Goal: Task Accomplishment & Management: Use online tool/utility

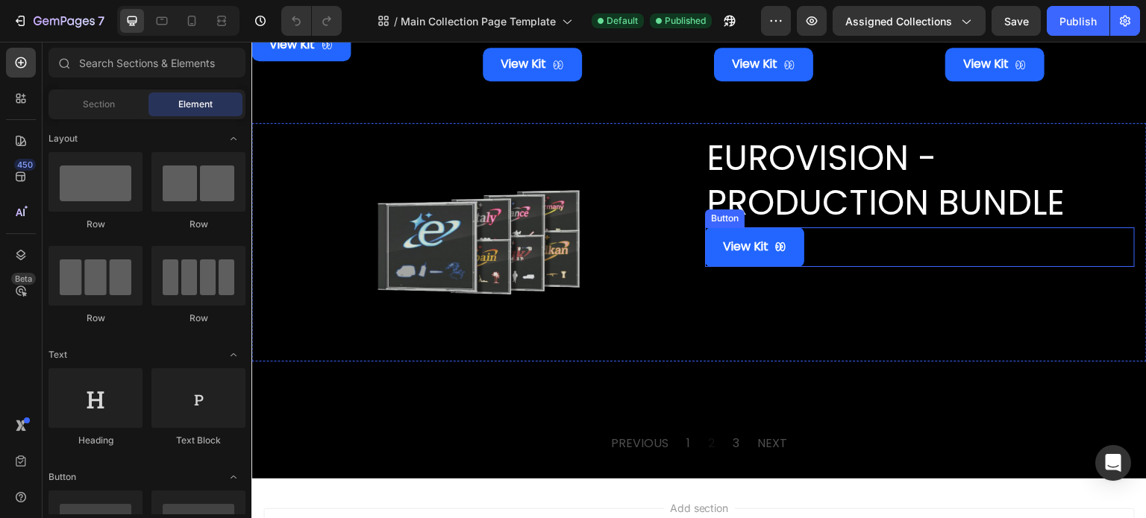
click at [856, 242] on div "View Kit Button" at bounding box center [920, 248] width 430 height 40
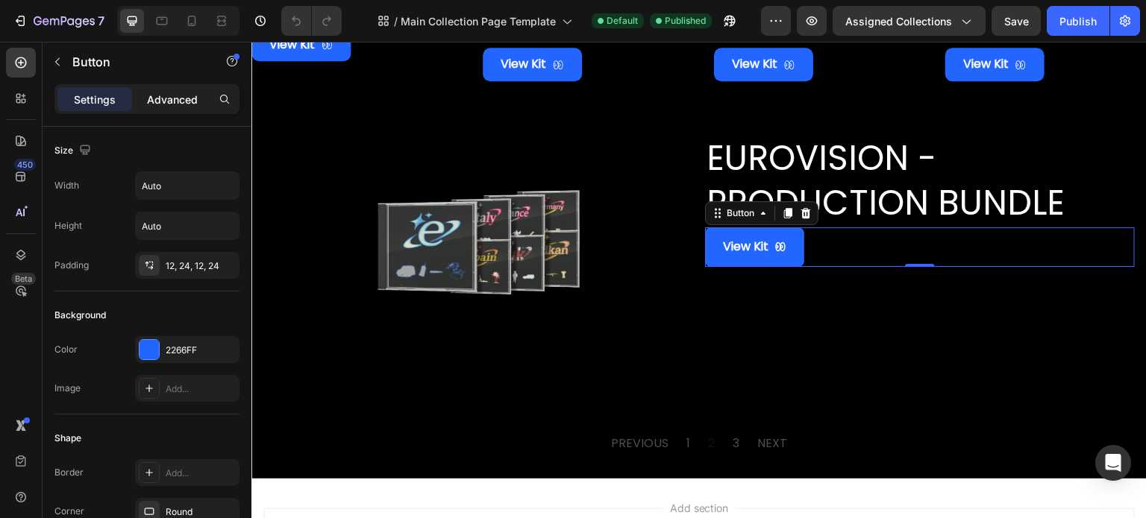
click at [169, 95] on p "Advanced" at bounding box center [172, 100] width 51 height 16
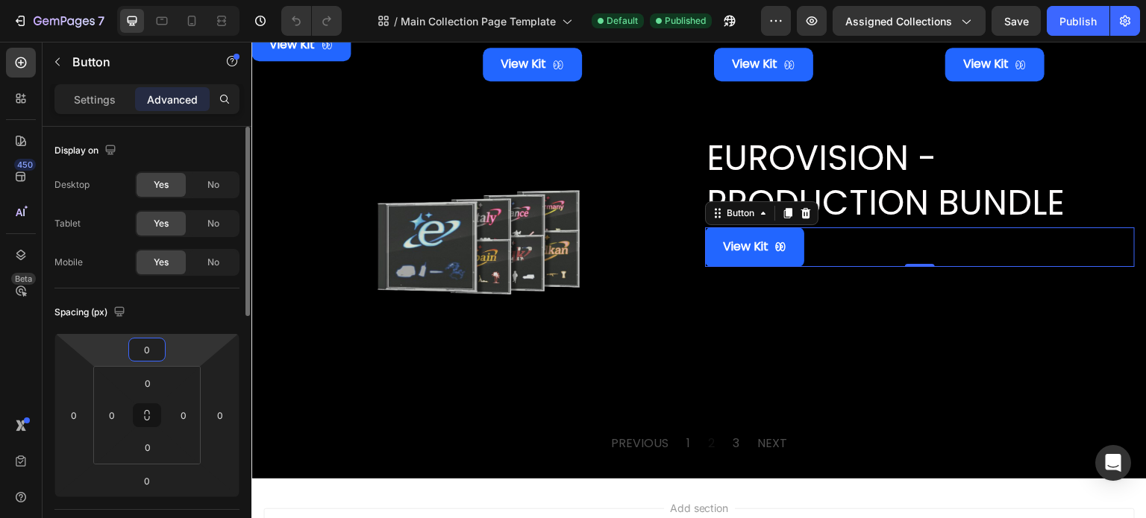
click at [149, 348] on input "0" at bounding box center [147, 350] width 30 height 22
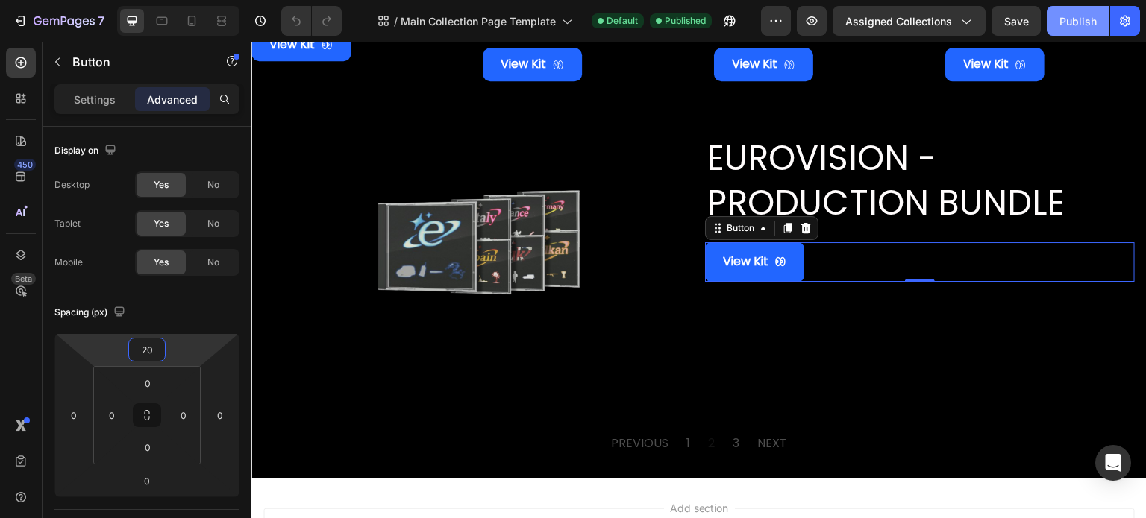
type input "20"
click at [1080, 24] on div "Publish" at bounding box center [1077, 21] width 37 height 16
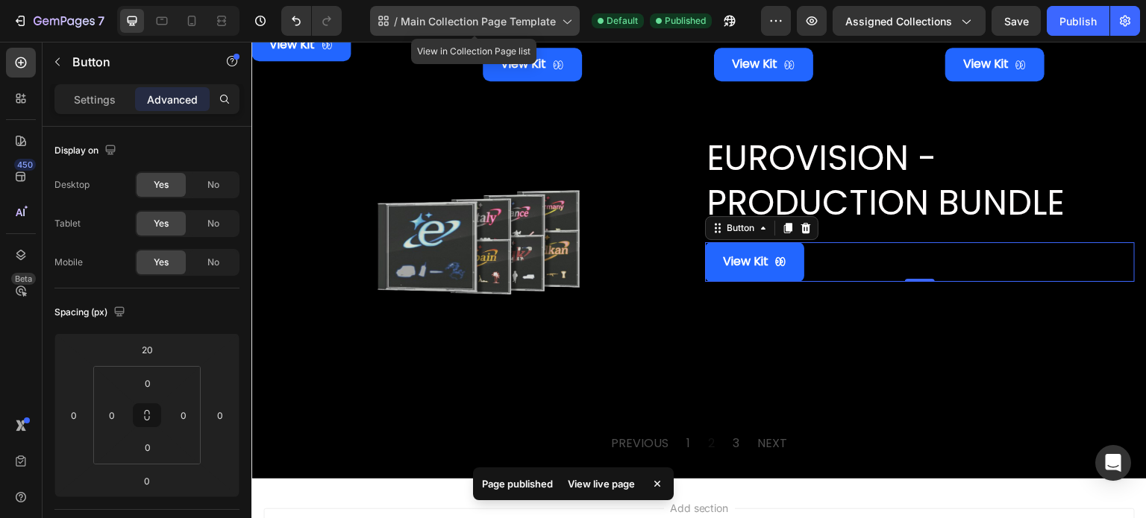
click at [522, 23] on span "Main Collection Page Template" at bounding box center [478, 21] width 155 height 16
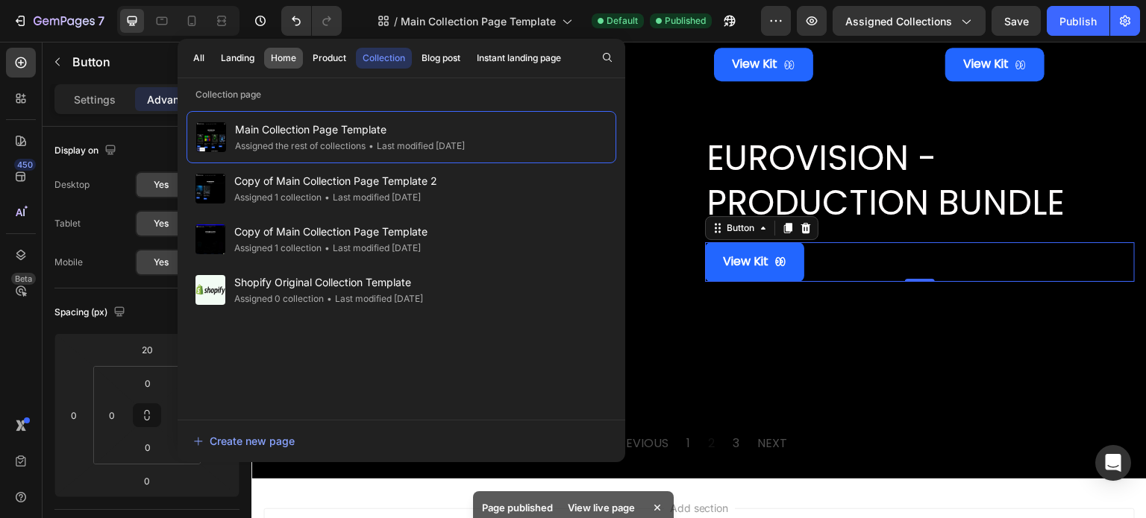
click at [272, 63] on div "Home" at bounding box center [283, 57] width 25 height 13
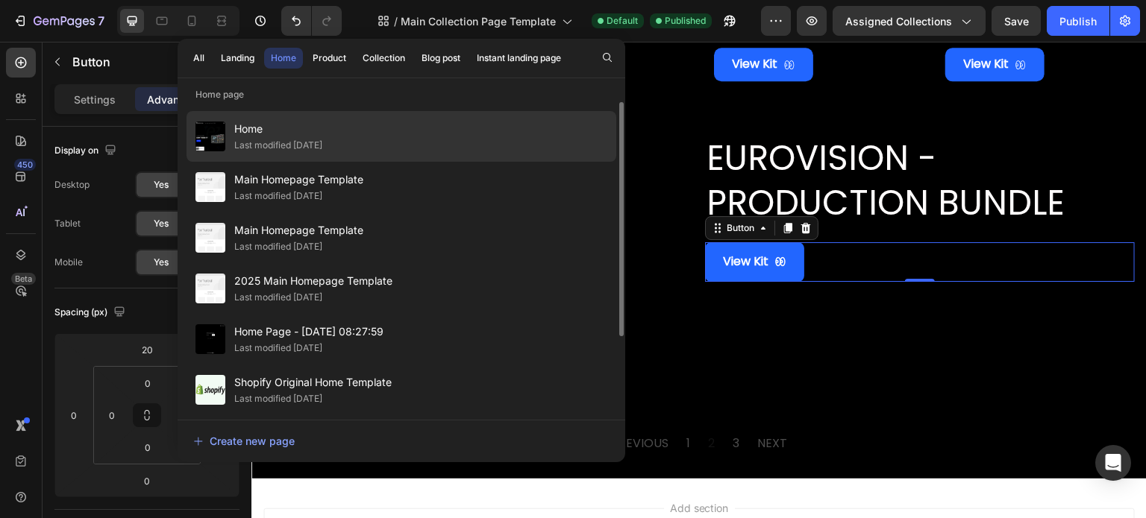
click at [301, 143] on div "Last modified [DATE]" at bounding box center [278, 145] width 88 height 15
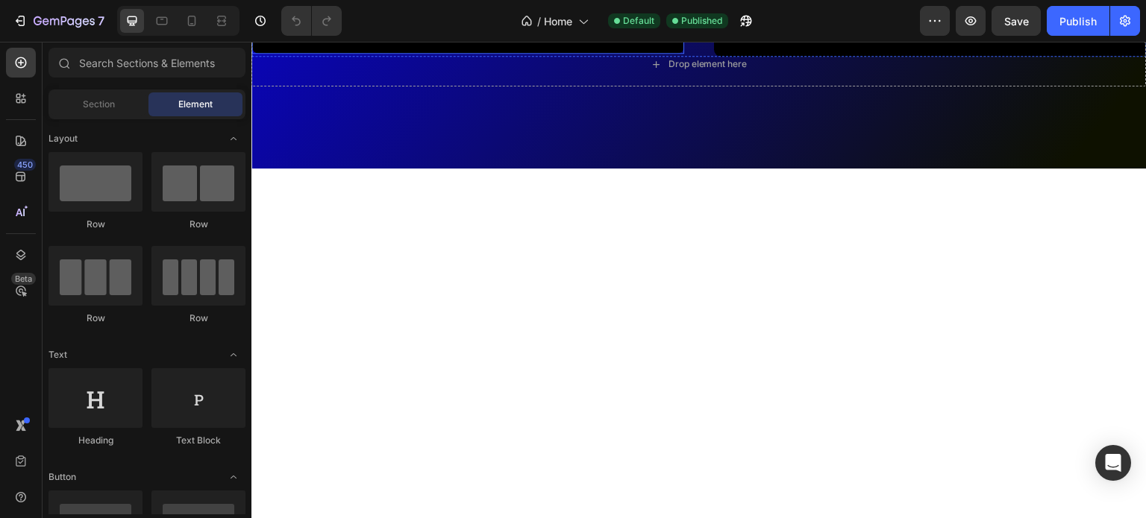
scroll to position [3431, 0]
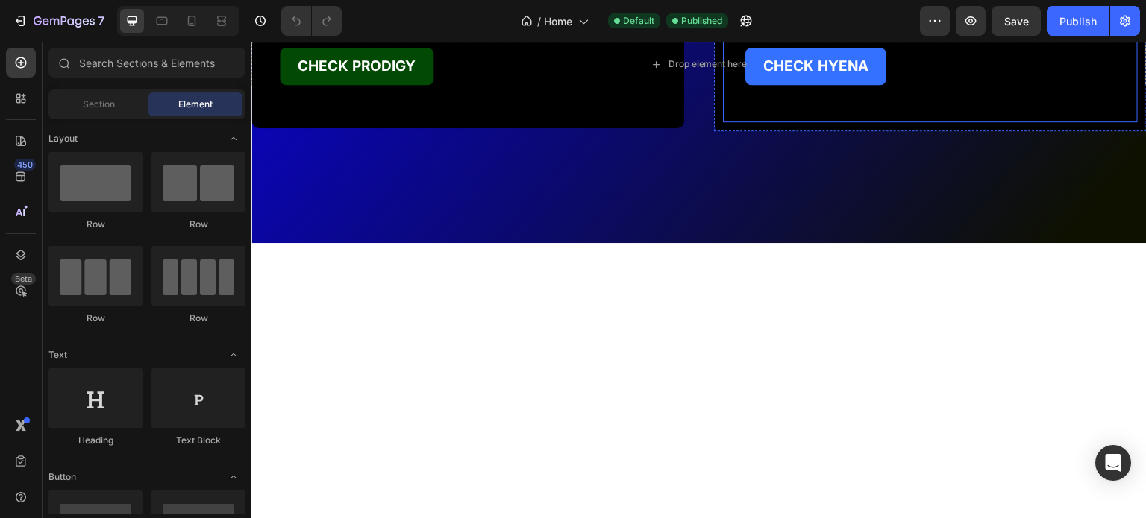
click at [750, 85] on link "CHECK HYENA" at bounding box center [815, 66] width 141 height 37
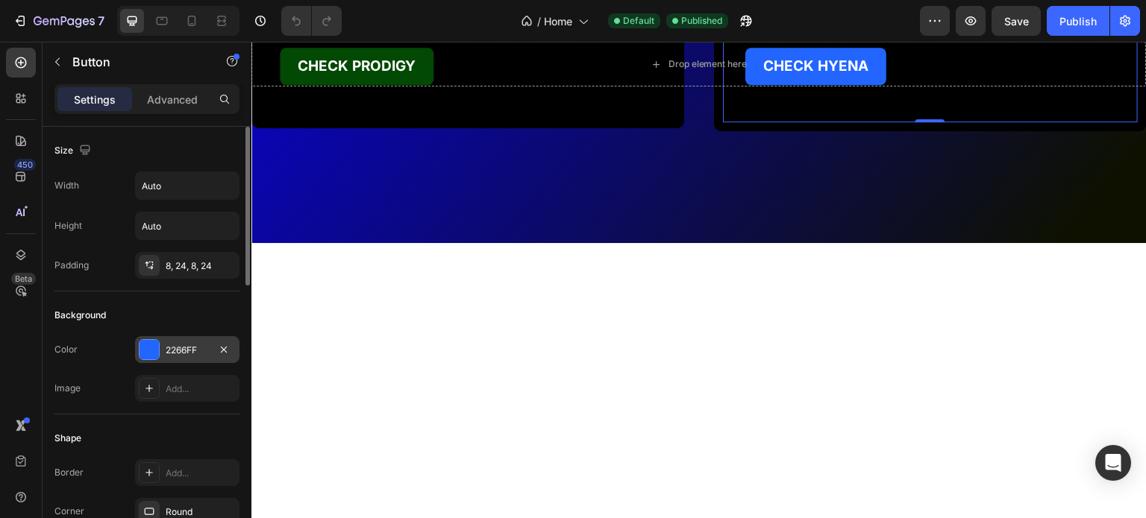
click at [173, 349] on div "2266FF" at bounding box center [187, 350] width 43 height 13
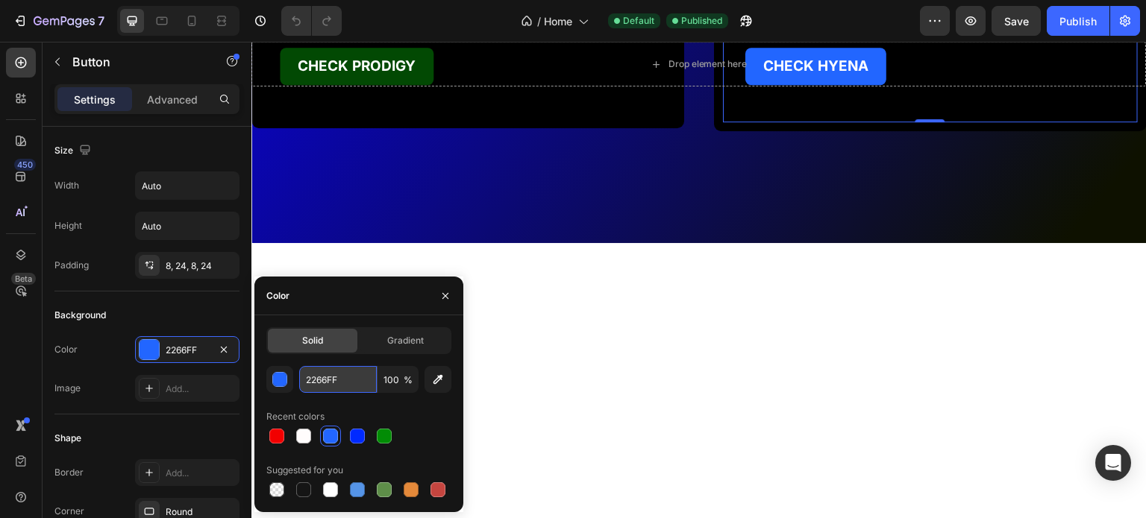
click at [329, 380] on input "2266FF" at bounding box center [338, 379] width 78 height 27
click at [823, 25] on icon at bounding box center [824, 19] width 12 height 12
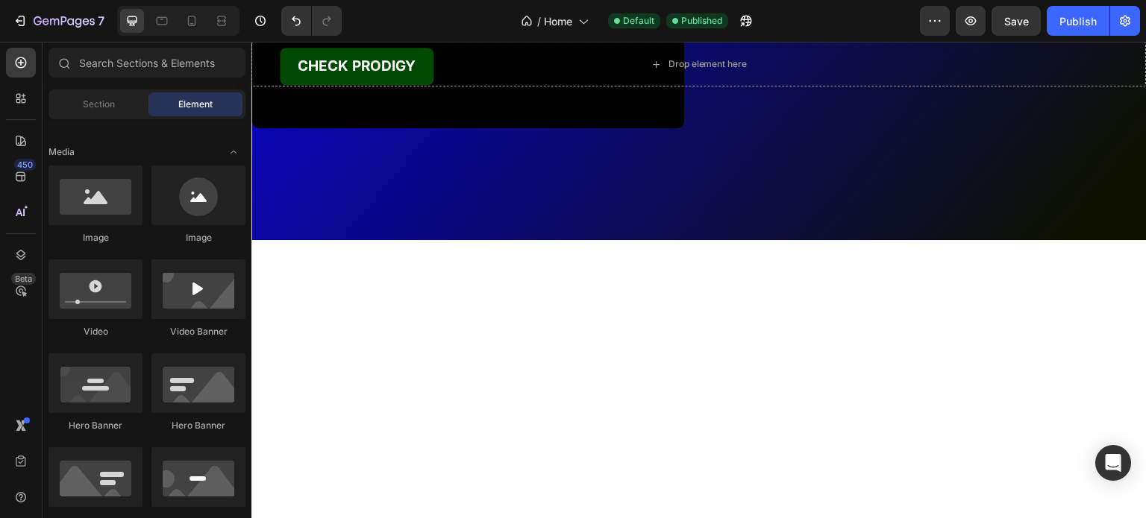
scroll to position [224, 0]
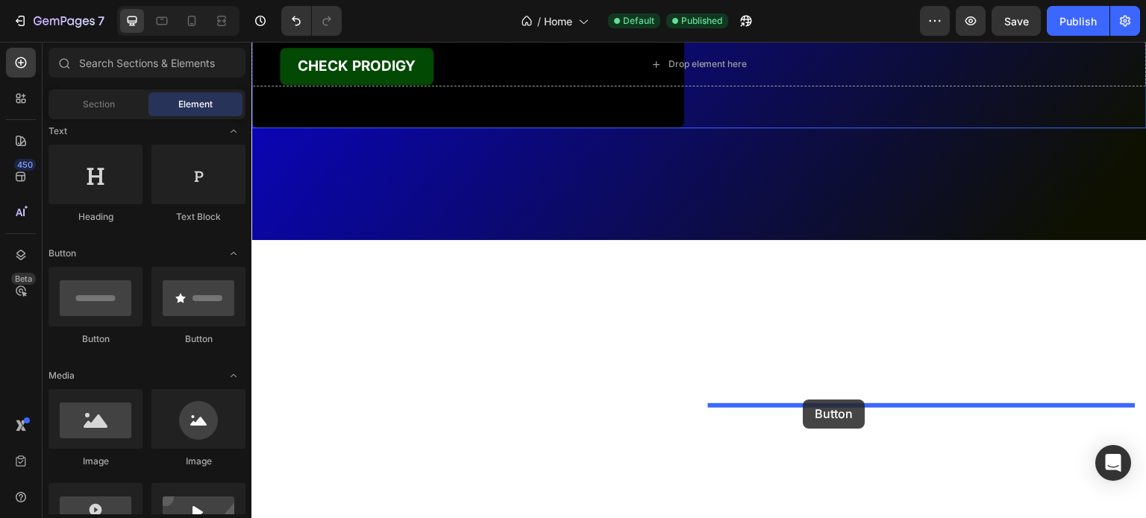
drag, startPoint x: 360, startPoint y: 336, endPoint x: 803, endPoint y: 400, distance: 448.4
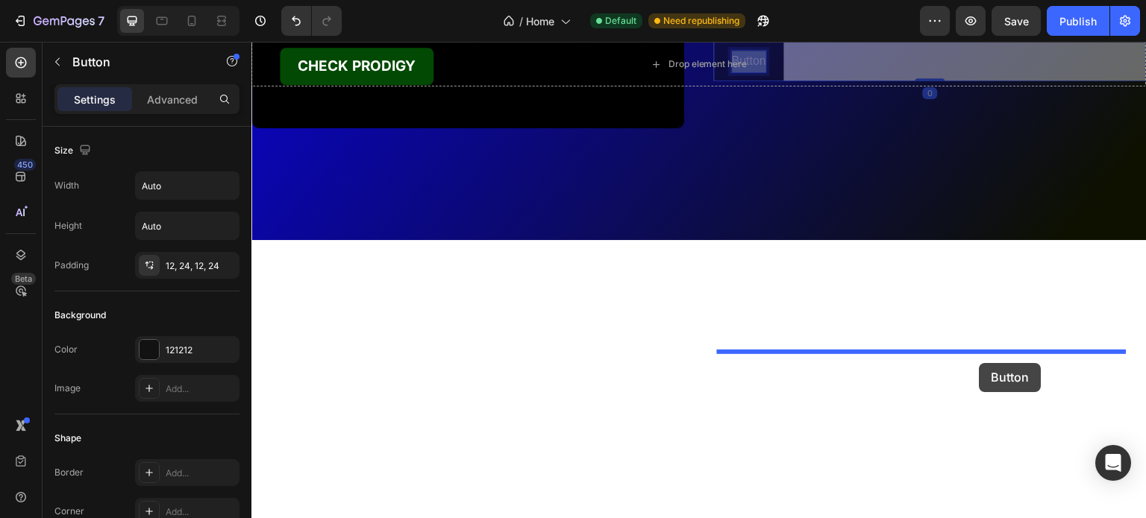
drag, startPoint x: 753, startPoint y: 424, endPoint x: 980, endPoint y: 363, distance: 235.6
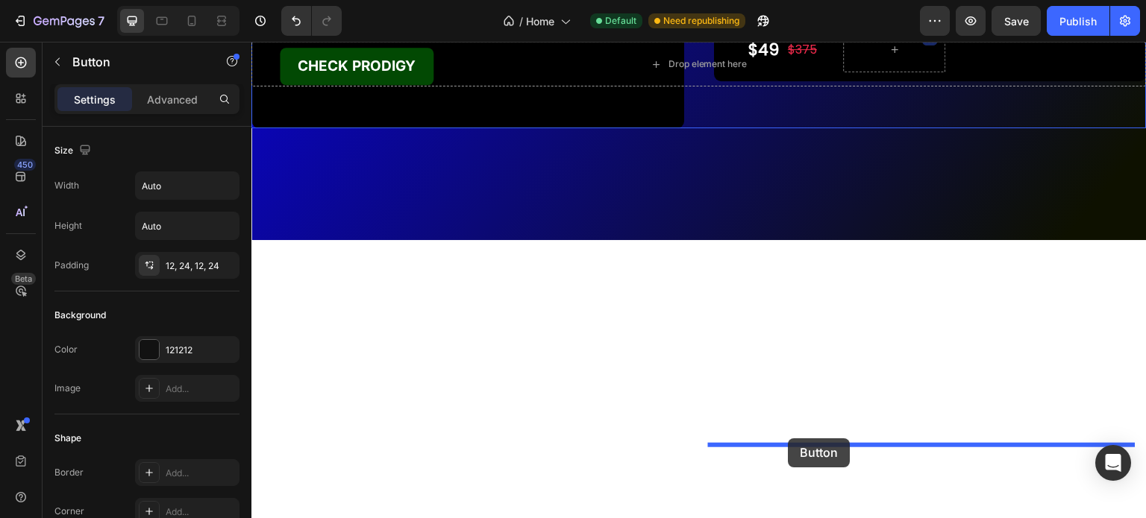
drag, startPoint x: 771, startPoint y: 373, endPoint x: 788, endPoint y: 439, distance: 68.0
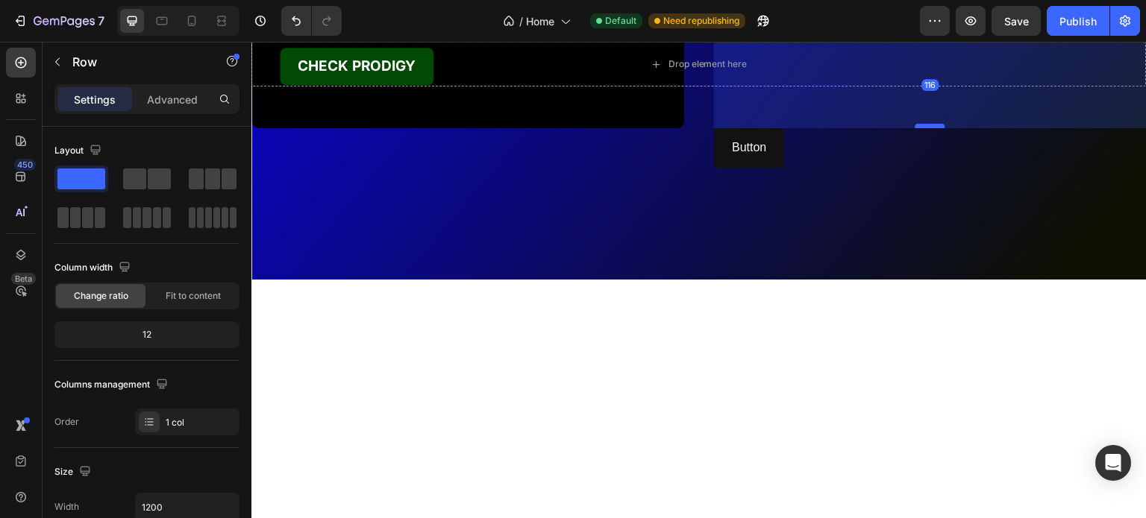
drag, startPoint x: 929, startPoint y: 404, endPoint x: 928, endPoint y: 491, distance: 86.5
click at [928, 128] on div at bounding box center [930, 126] width 30 height 4
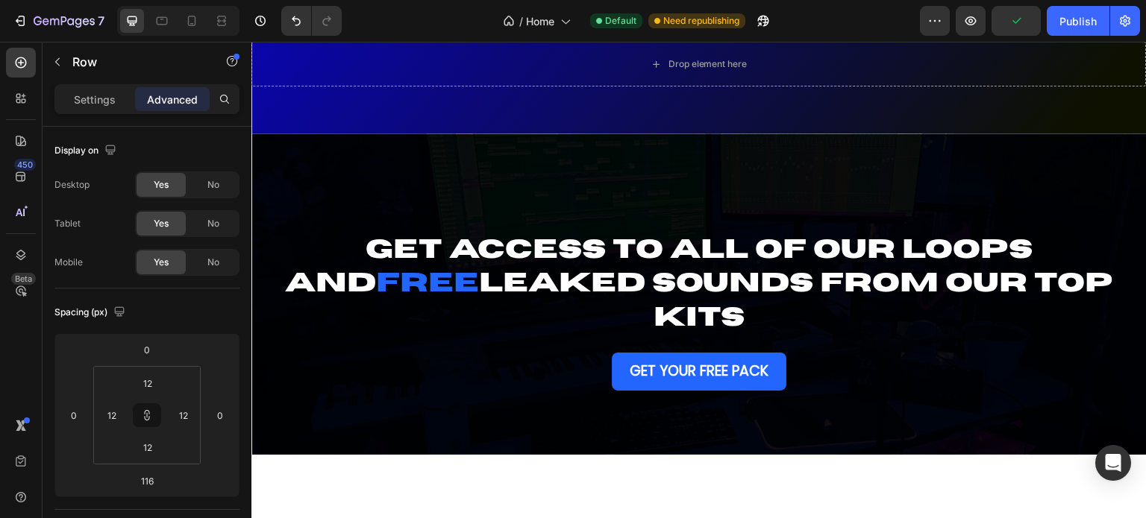
scroll to position [3581, 0]
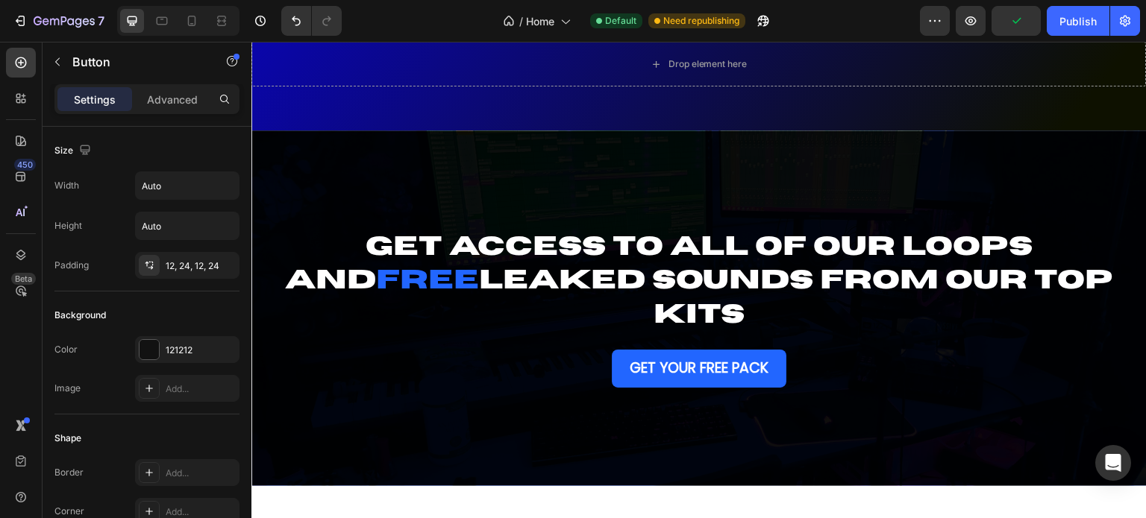
drag, startPoint x: 765, startPoint y: 367, endPoint x: 739, endPoint y: 339, distance: 38.5
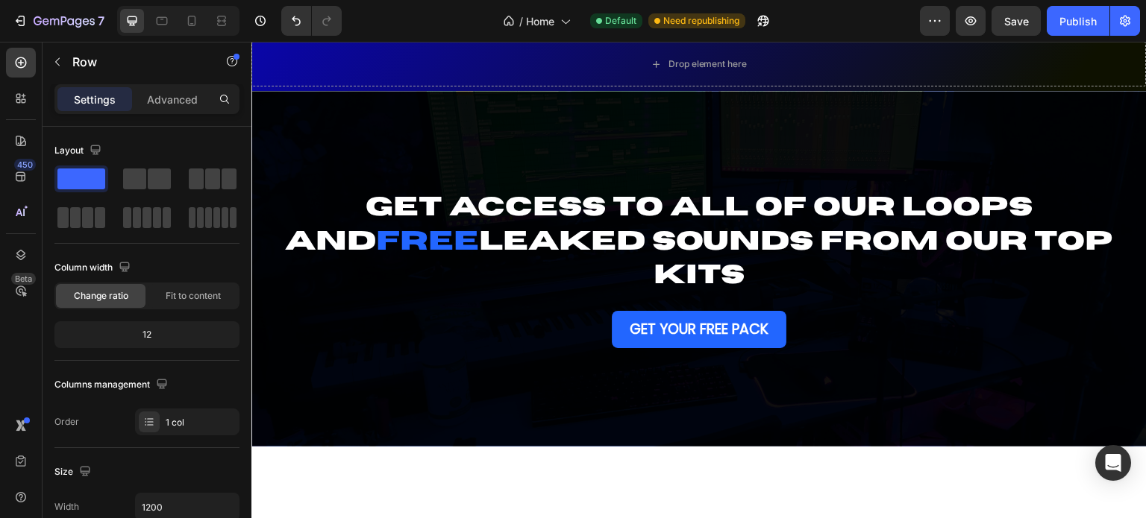
drag, startPoint x: 915, startPoint y: 341, endPoint x: 907, endPoint y: 254, distance: 86.9
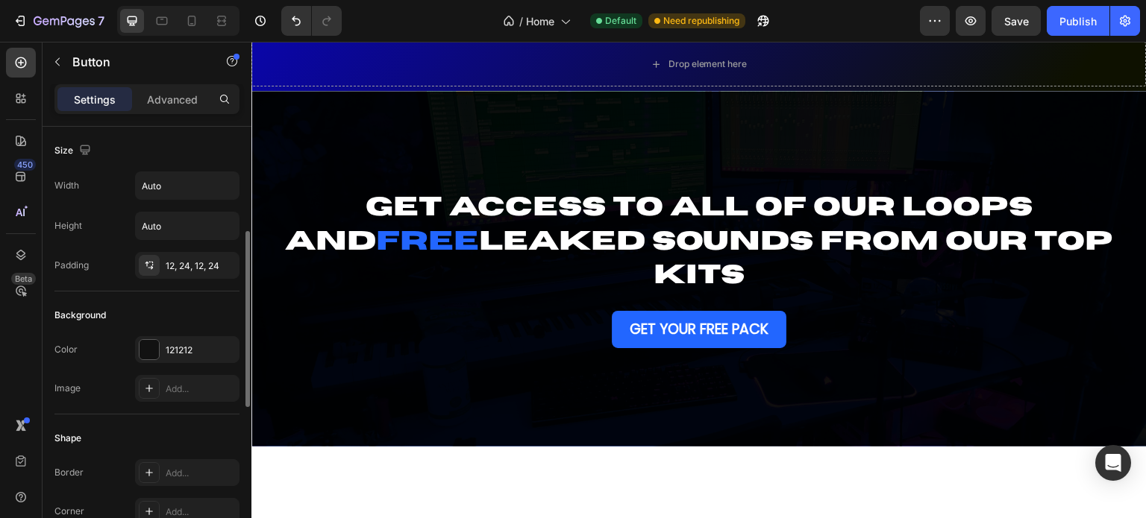
scroll to position [75, 0]
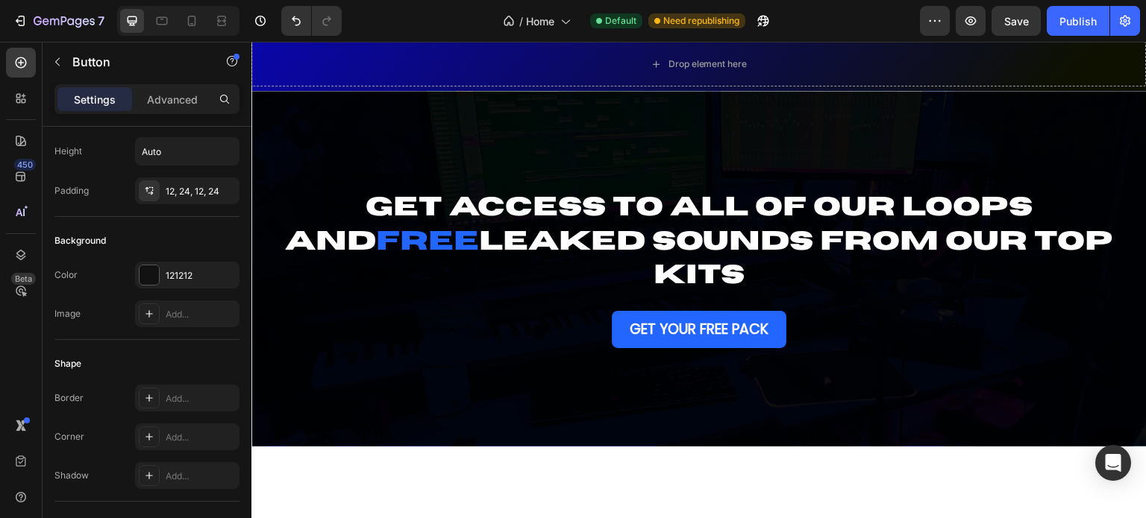
drag, startPoint x: 809, startPoint y: 244, endPoint x: 583, endPoint y: 313, distance: 235.7
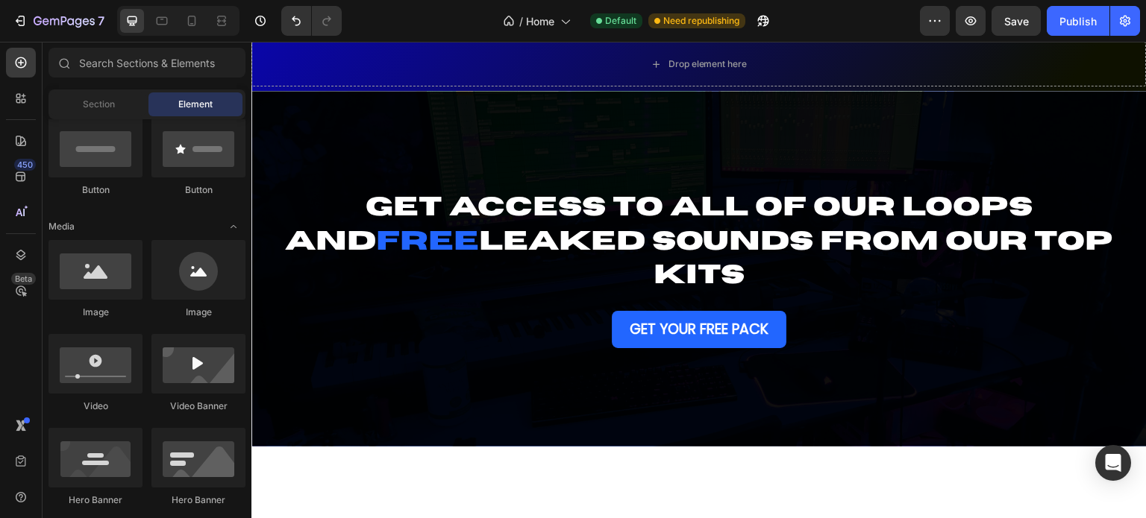
scroll to position [0, 0]
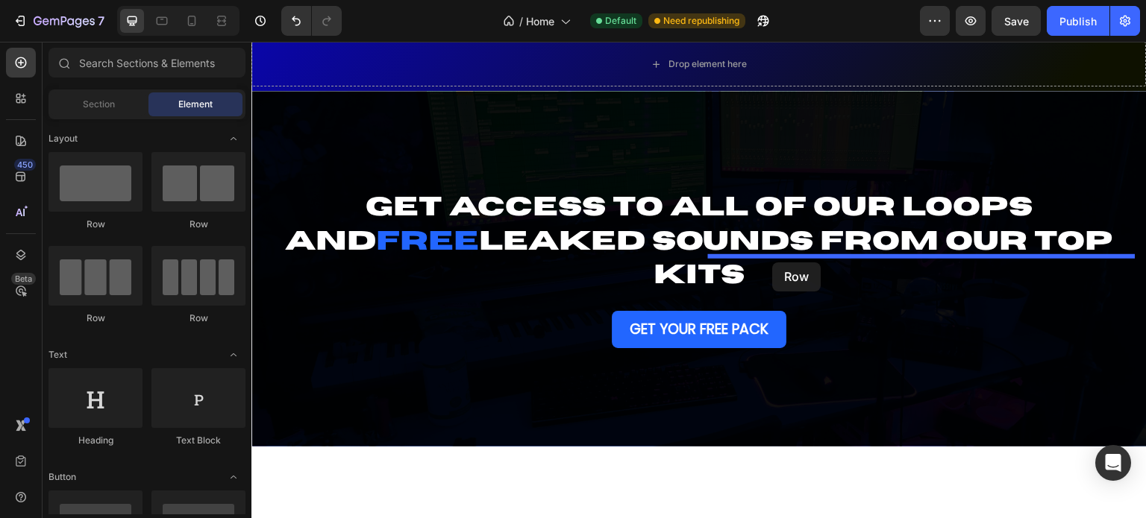
drag, startPoint x: 354, startPoint y: 239, endPoint x: 773, endPoint y: 263, distance: 419.9
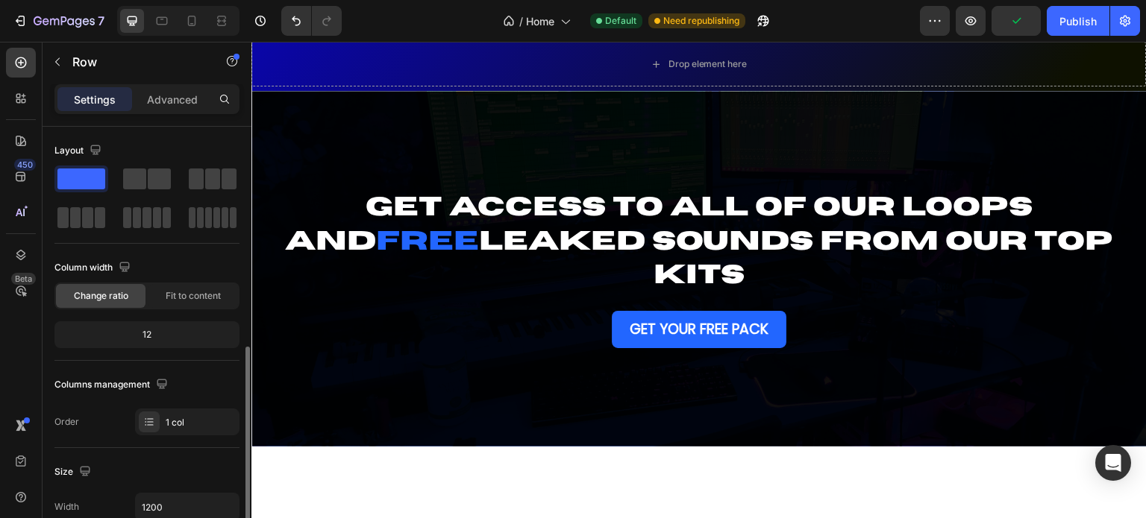
scroll to position [149, 0]
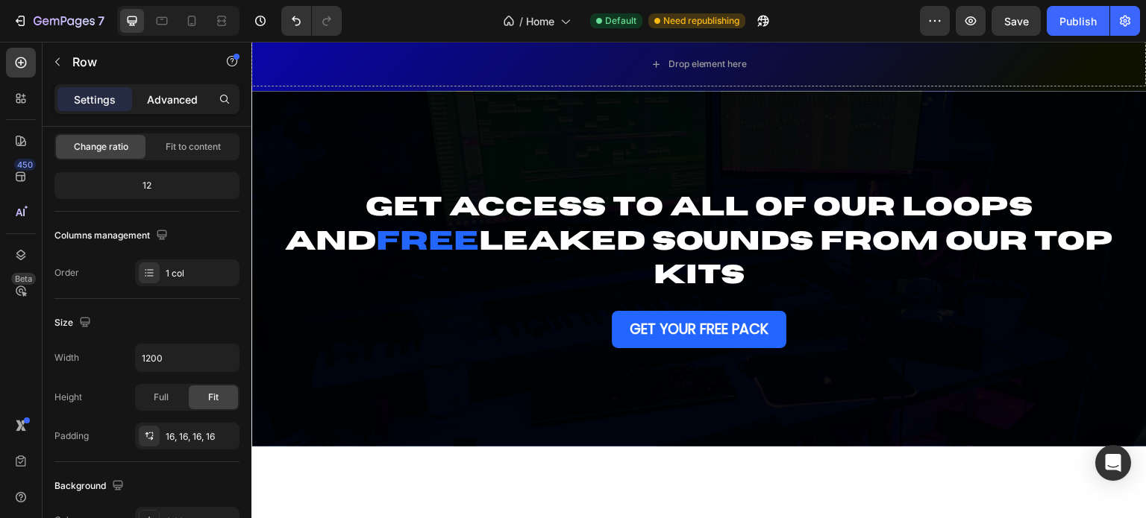
click at [178, 106] on p "Advanced" at bounding box center [172, 100] width 51 height 16
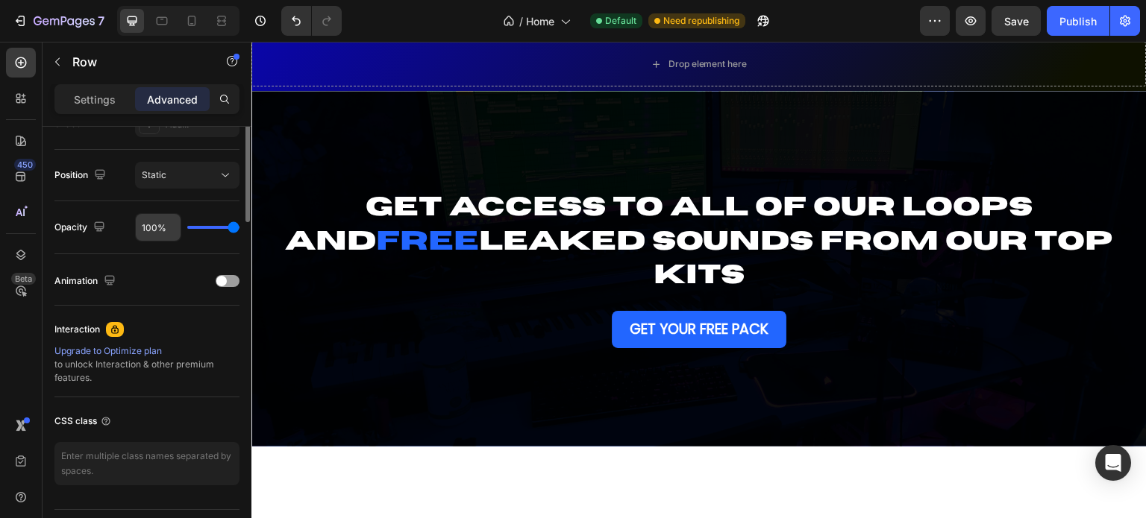
scroll to position [224, 0]
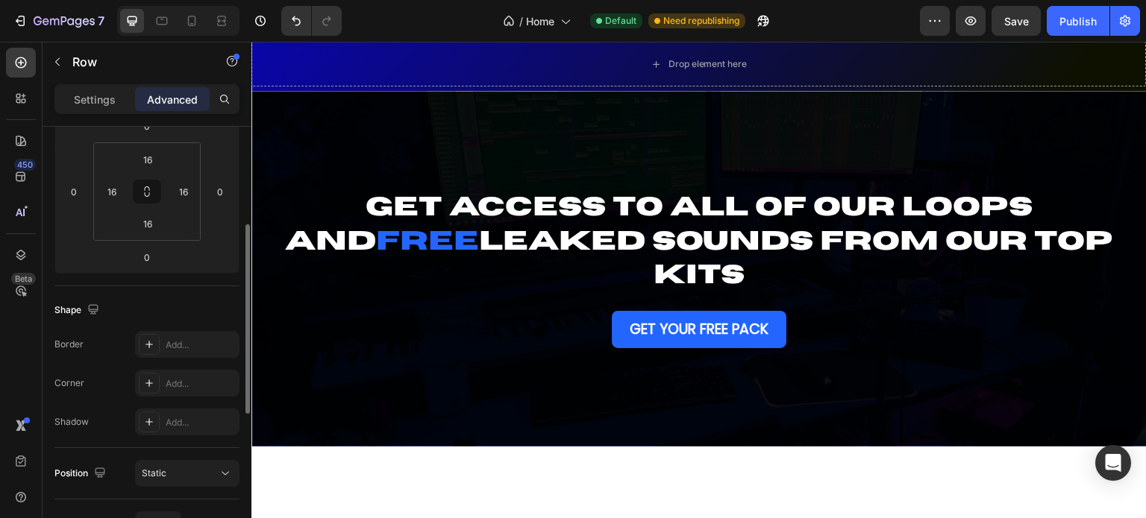
drag, startPoint x: 105, startPoint y: 100, endPoint x: 104, endPoint y: 113, distance: 12.7
click at [104, 100] on p "Settings" at bounding box center [95, 100] width 42 height 16
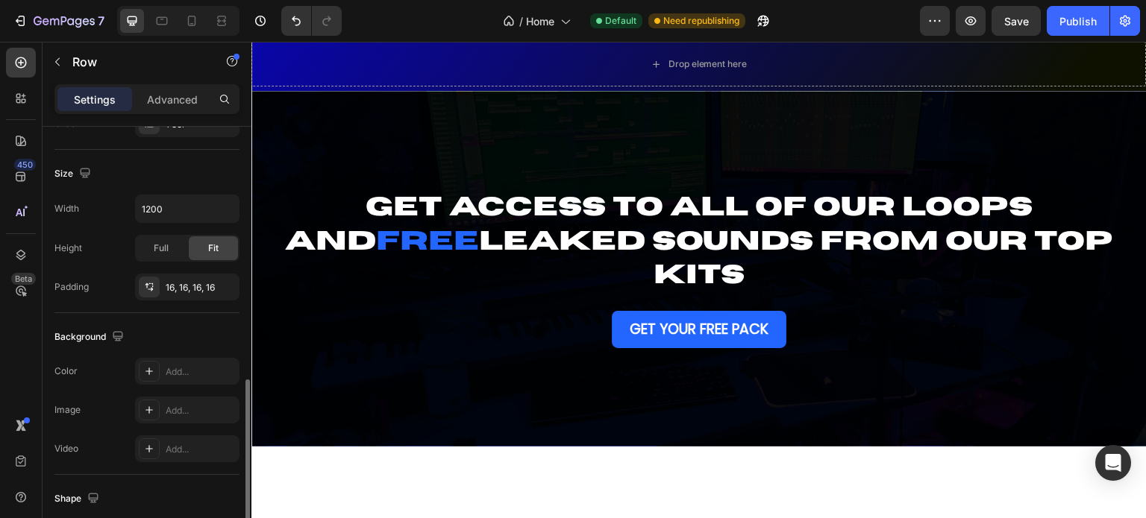
scroll to position [448, 0]
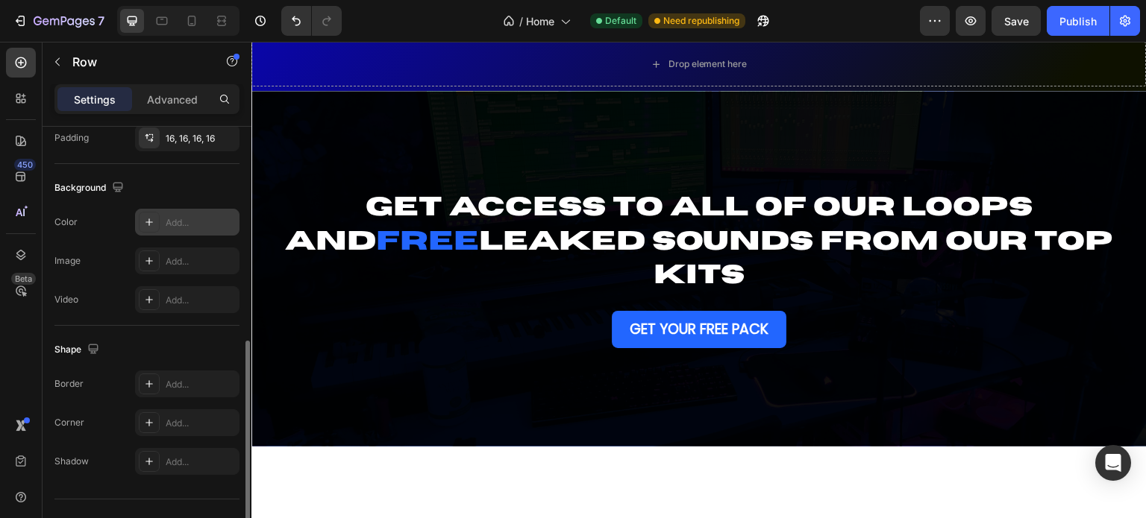
click at [155, 213] on div at bounding box center [149, 222] width 21 height 21
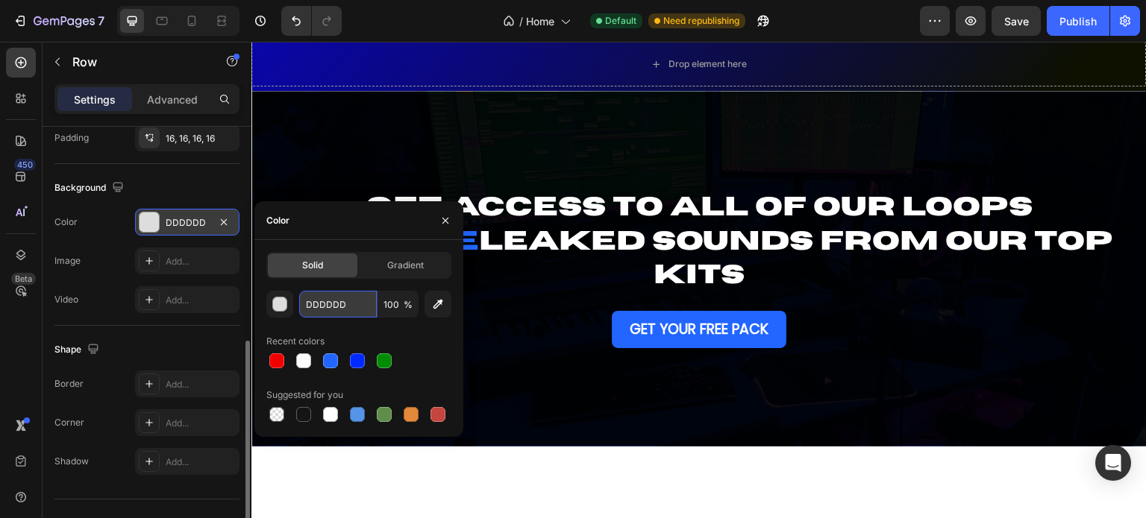
click at [312, 300] on input "DDDDDD" at bounding box center [338, 304] width 78 height 27
click at [278, 307] on div "button" at bounding box center [280, 305] width 15 height 15
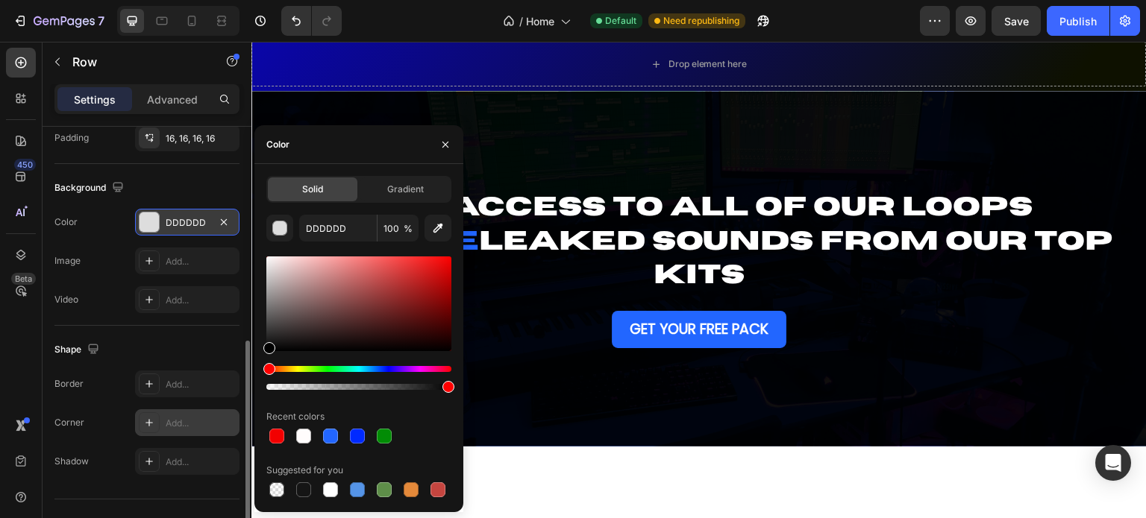
drag, startPoint x: 283, startPoint y: 352, endPoint x: 147, endPoint y: 432, distance: 158.1
click at [147, 432] on div "450 Beta Sections(18) Elements(83) Section Element Hero Section Product Detail …" at bounding box center [125, 280] width 251 height 477
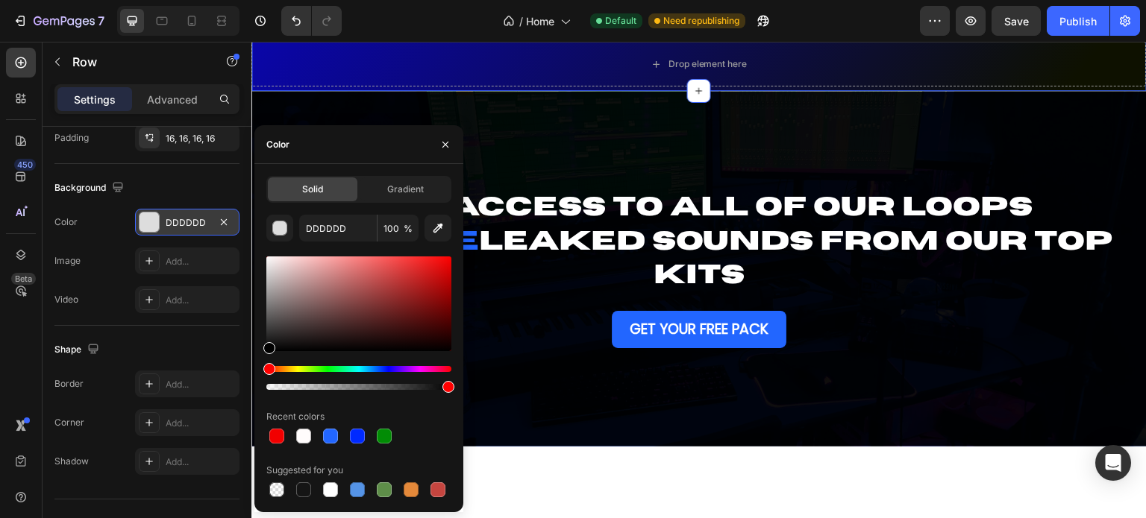
type input "000000"
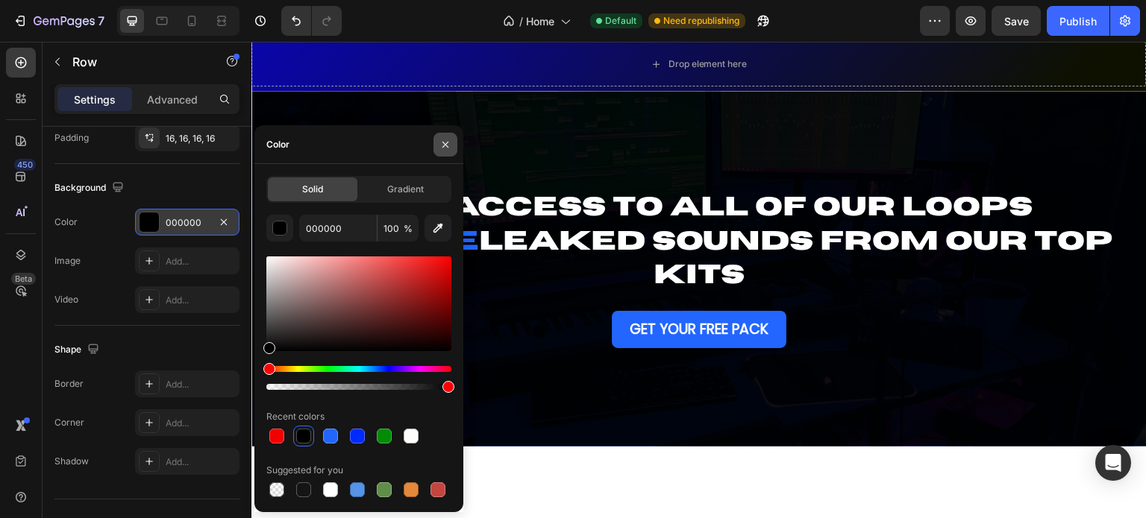
click at [439, 145] on icon "button" at bounding box center [445, 145] width 12 height 12
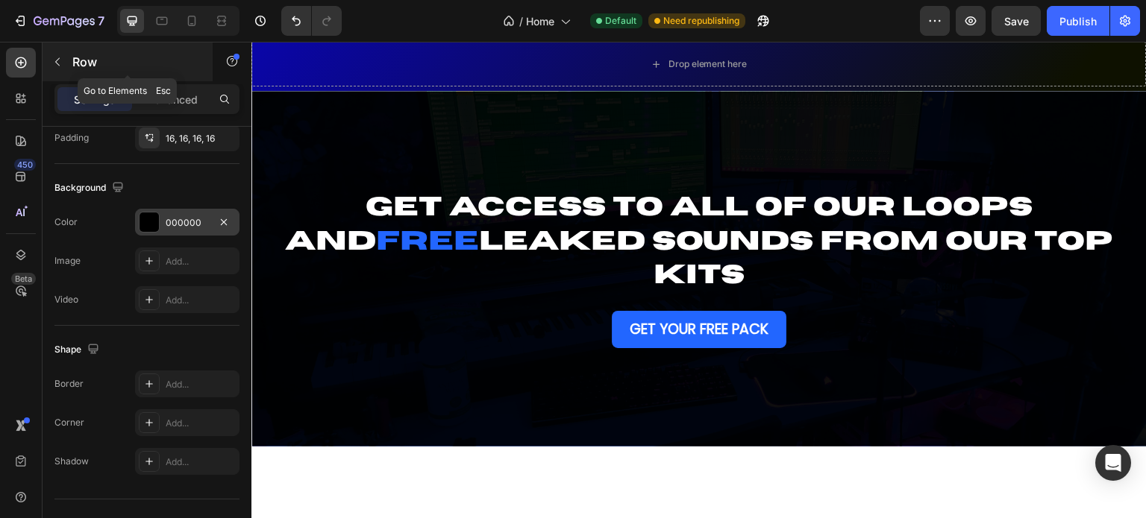
click at [51, 68] on button "button" at bounding box center [58, 62] width 24 height 24
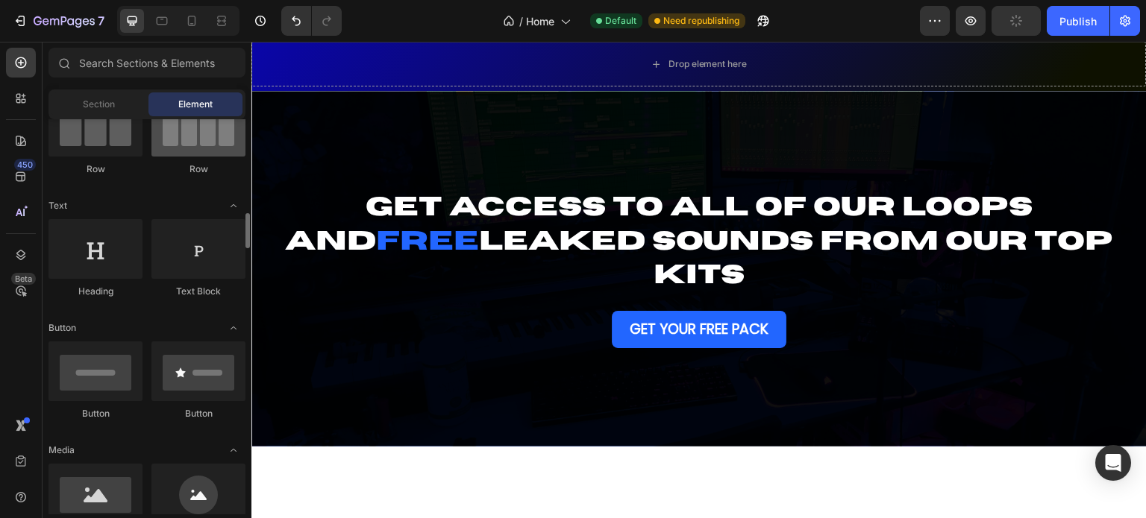
scroll to position [224, 0]
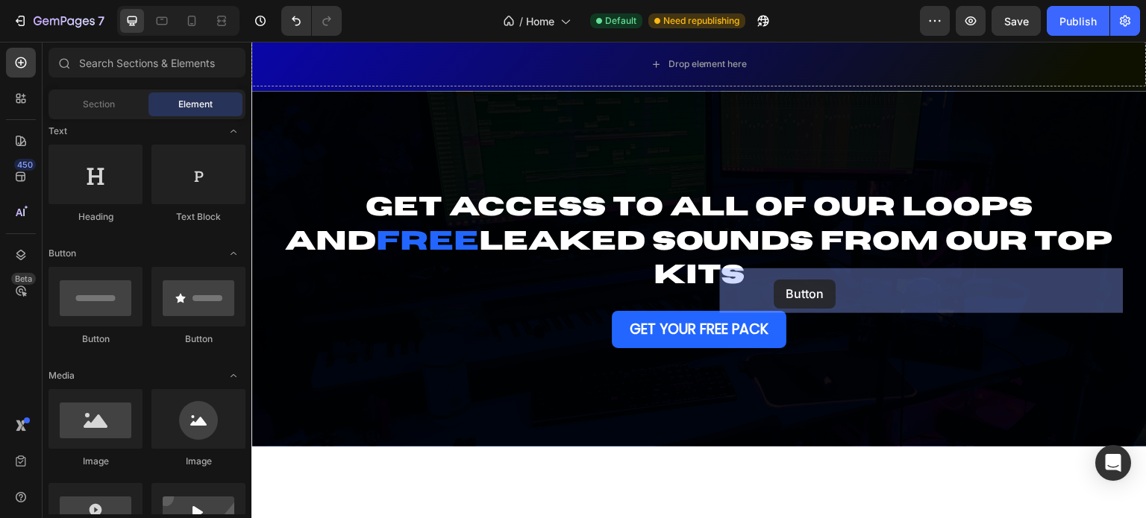
drag, startPoint x: 339, startPoint y: 354, endPoint x: 774, endPoint y: 280, distance: 441.3
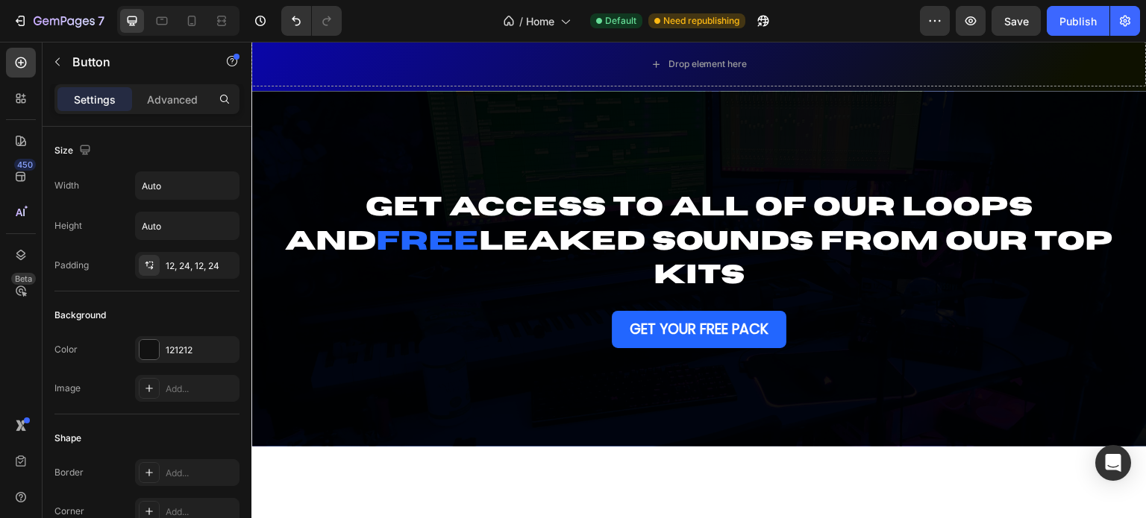
click at [180, 352] on div "121212" at bounding box center [187, 350] width 43 height 13
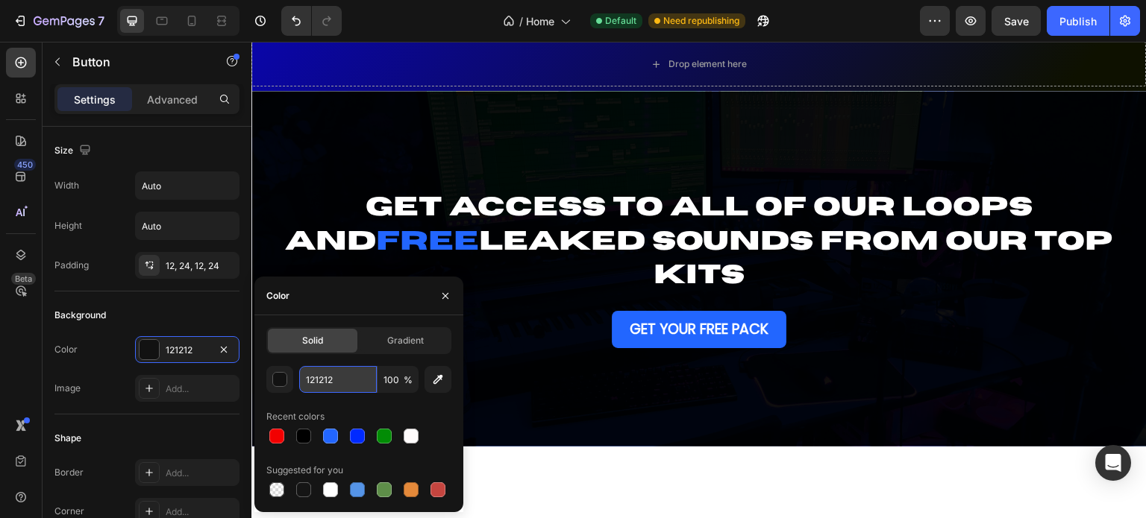
click at [324, 381] on input "121212" at bounding box center [338, 379] width 78 height 27
paste input "2266FF"
type input "2266FF"
click at [97, 288] on div "Size Width Auto Height Auto Padding 12, 24, 12, 24" at bounding box center [146, 209] width 185 height 165
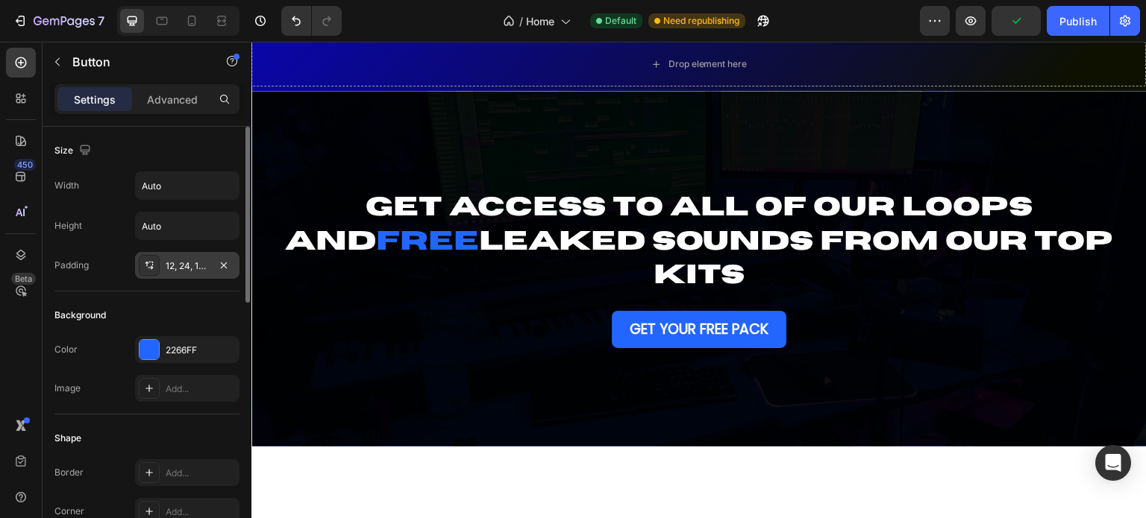
click at [143, 266] on icon at bounding box center [149, 266] width 12 height 12
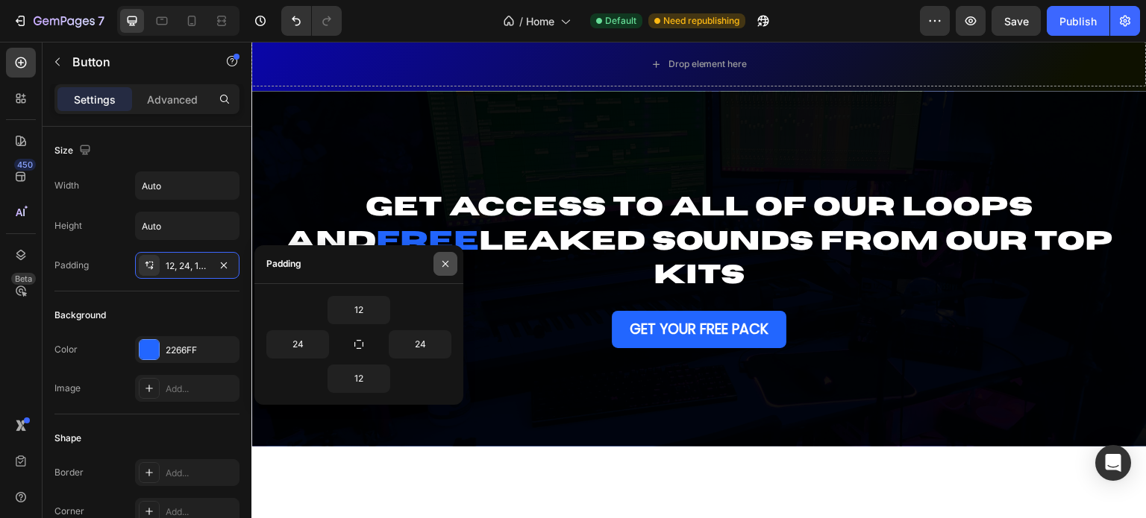
click at [445, 265] on icon "button" at bounding box center [445, 264] width 6 height 6
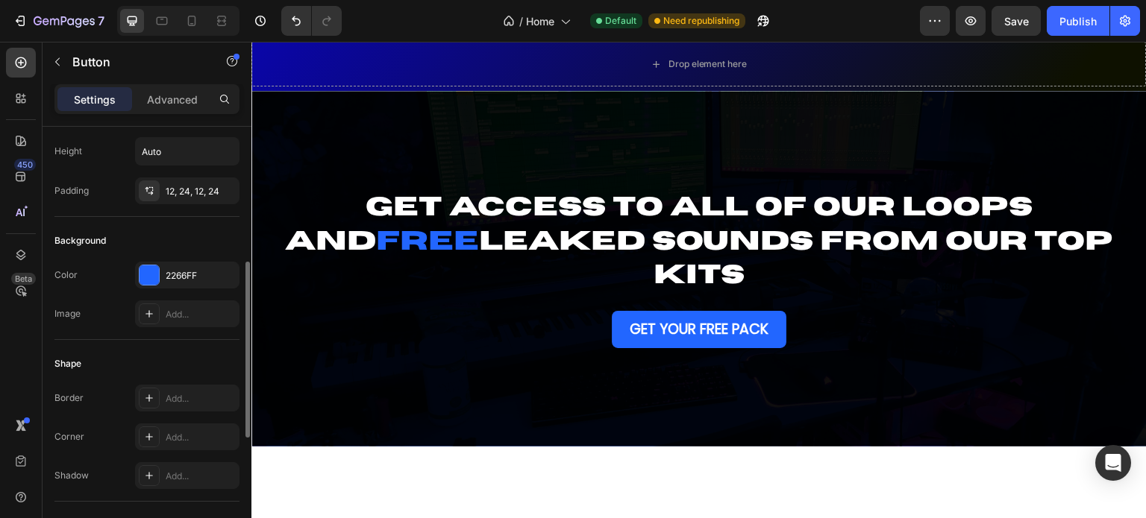
scroll to position [149, 0]
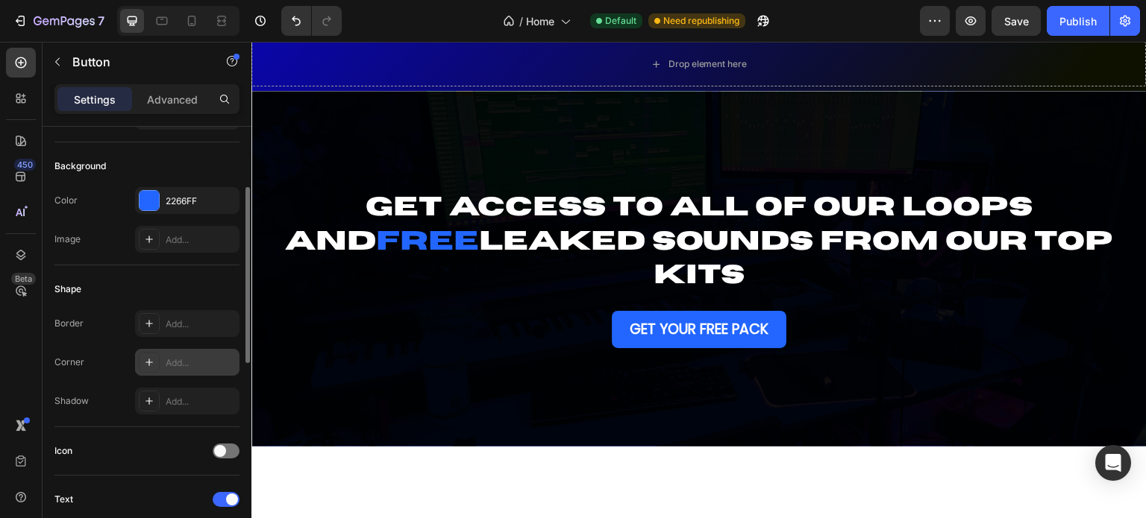
click at [143, 357] on icon at bounding box center [149, 363] width 12 height 12
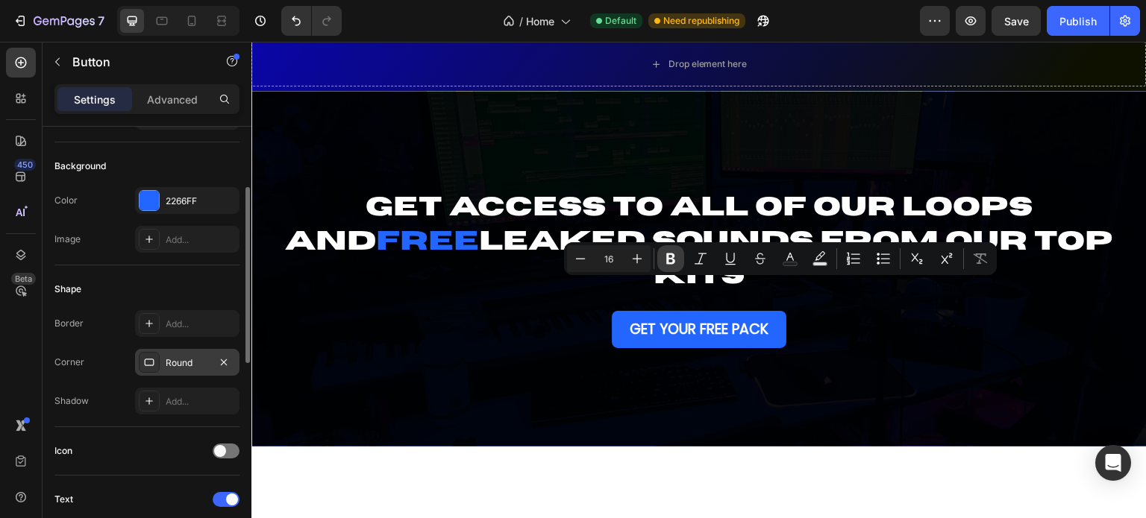
click at [665, 254] on icon "Editor contextual toolbar" at bounding box center [670, 258] width 15 height 15
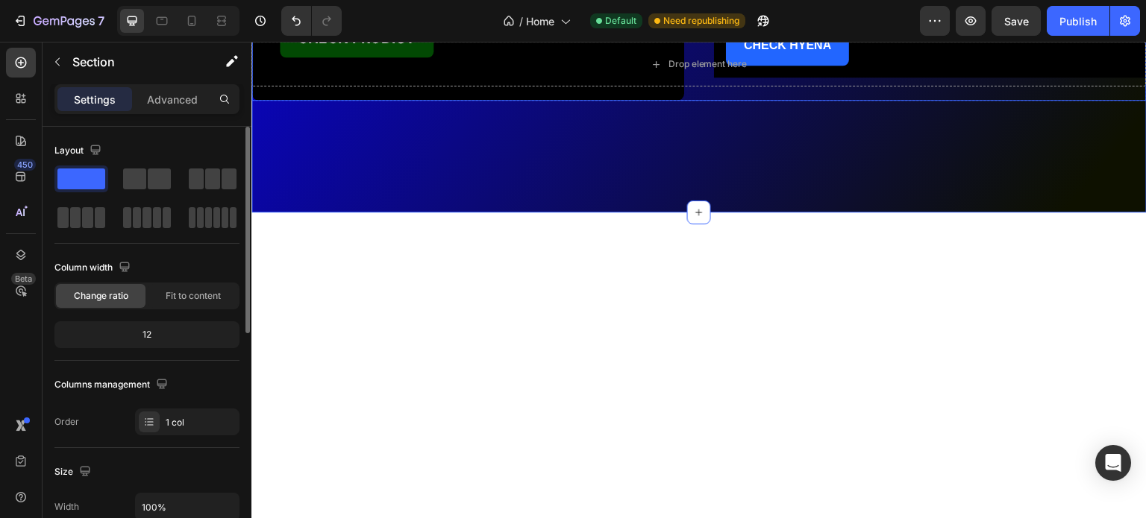
scroll to position [3506, 0]
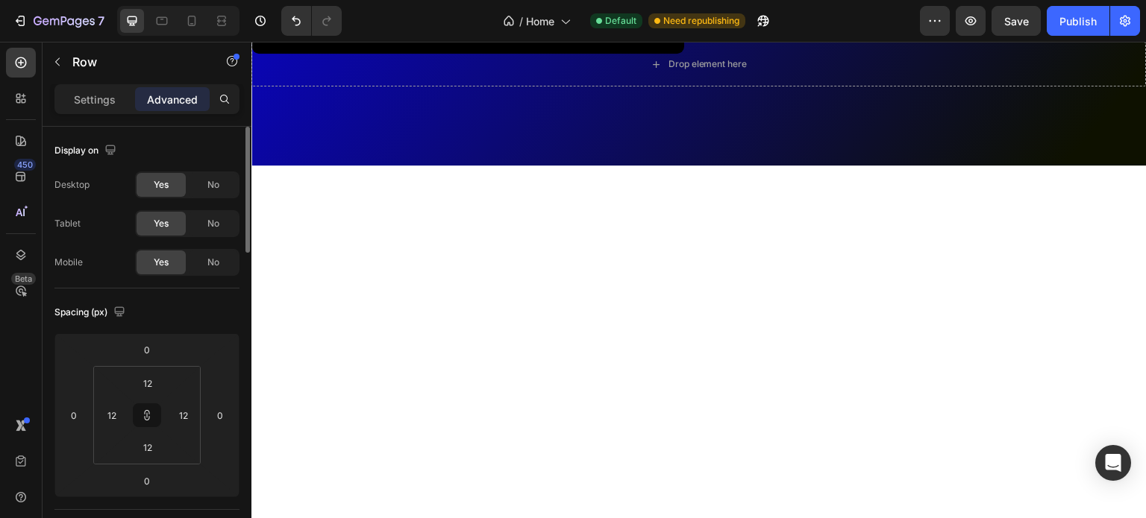
scroll to position [224, 0]
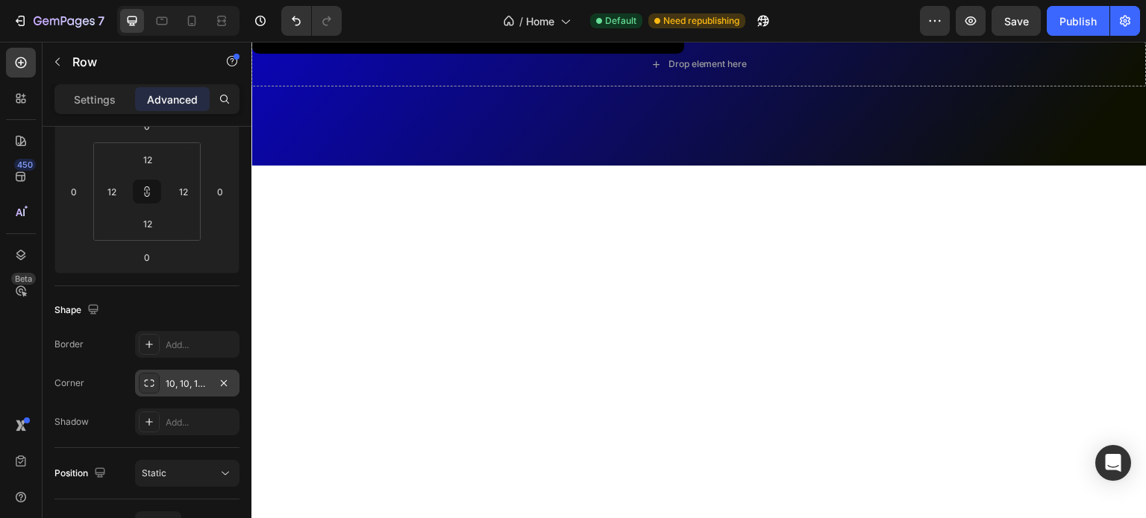
click at [177, 382] on div "10, 10, 10, 10" at bounding box center [187, 383] width 43 height 13
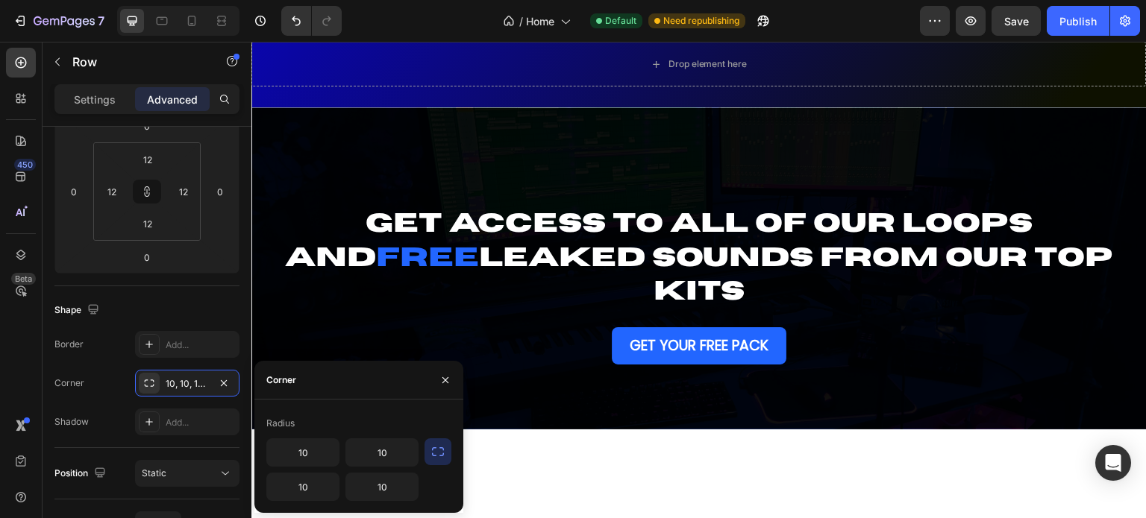
scroll to position [3655, 0]
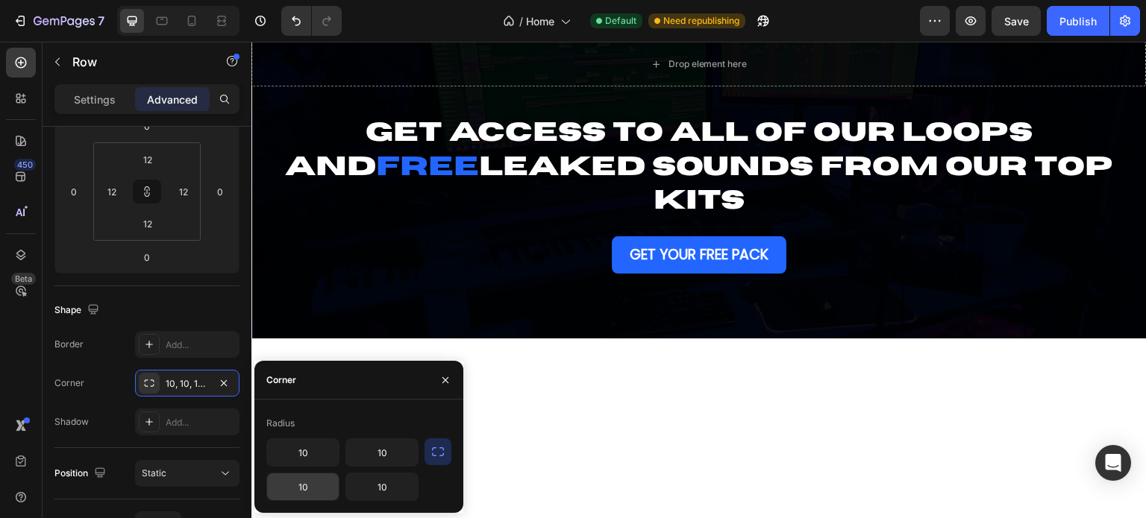
click at [301, 488] on input "10" at bounding box center [303, 487] width 72 height 27
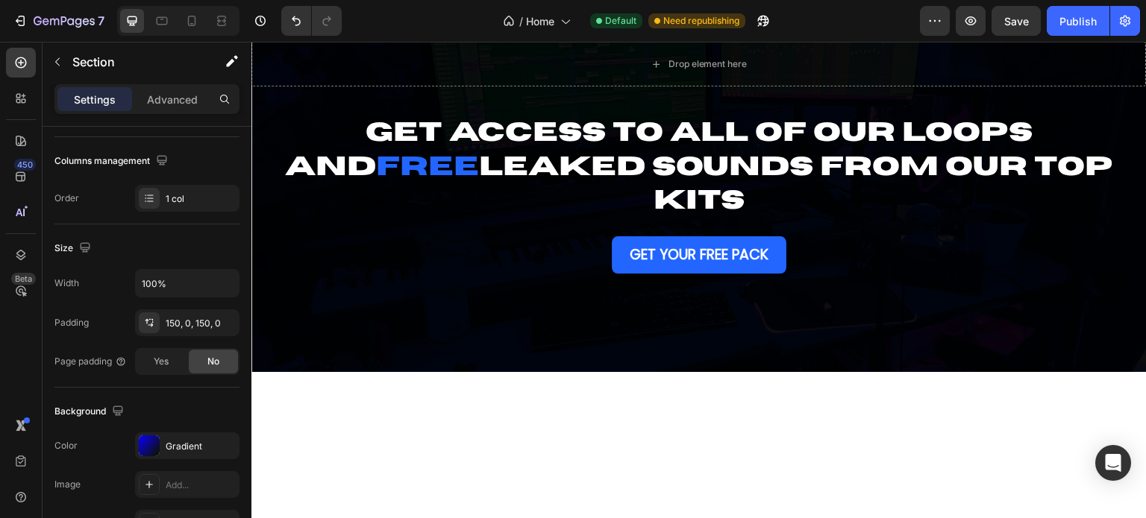
scroll to position [0, 0]
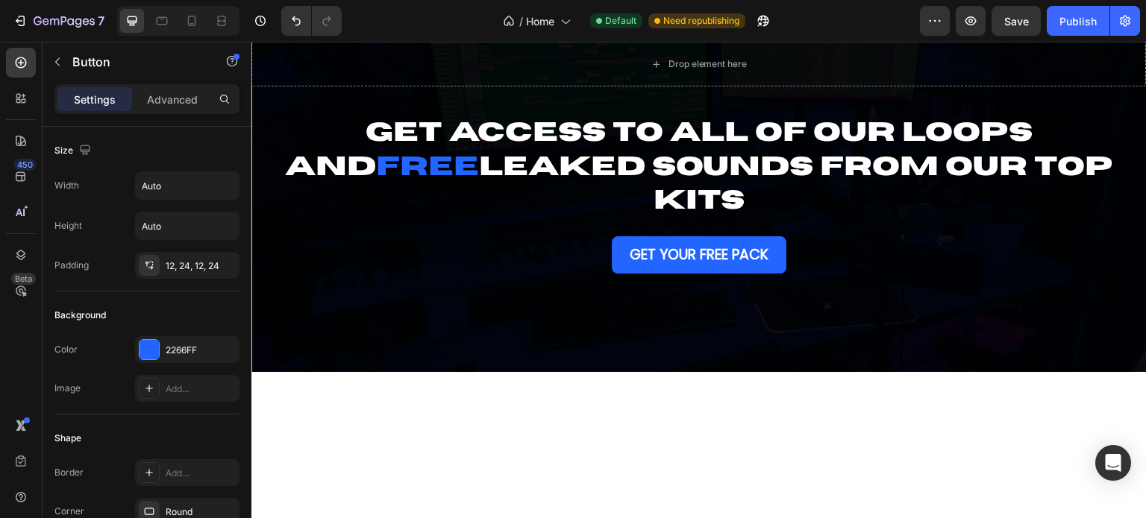
drag, startPoint x: 888, startPoint y: 219, endPoint x: 888, endPoint y: 242, distance: 23.9
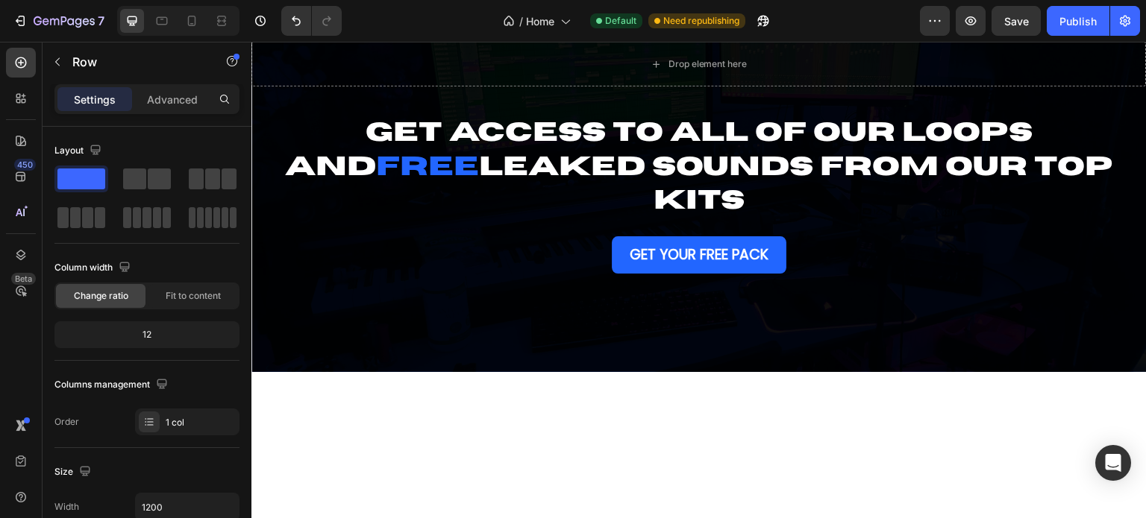
click at [151, 93] on p "Advanced" at bounding box center [172, 100] width 51 height 16
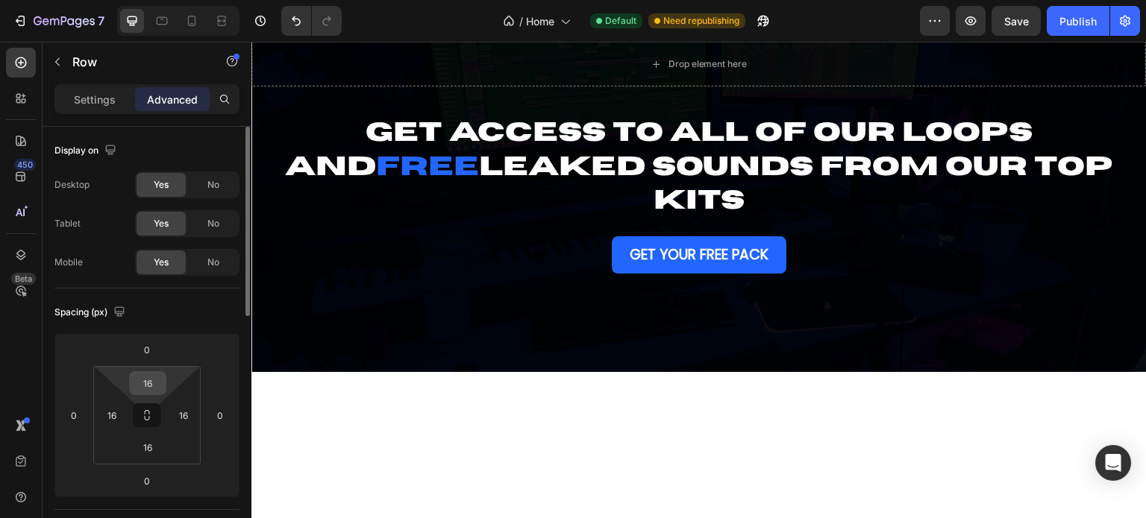
click at [149, 386] on input "16" at bounding box center [148, 383] width 30 height 22
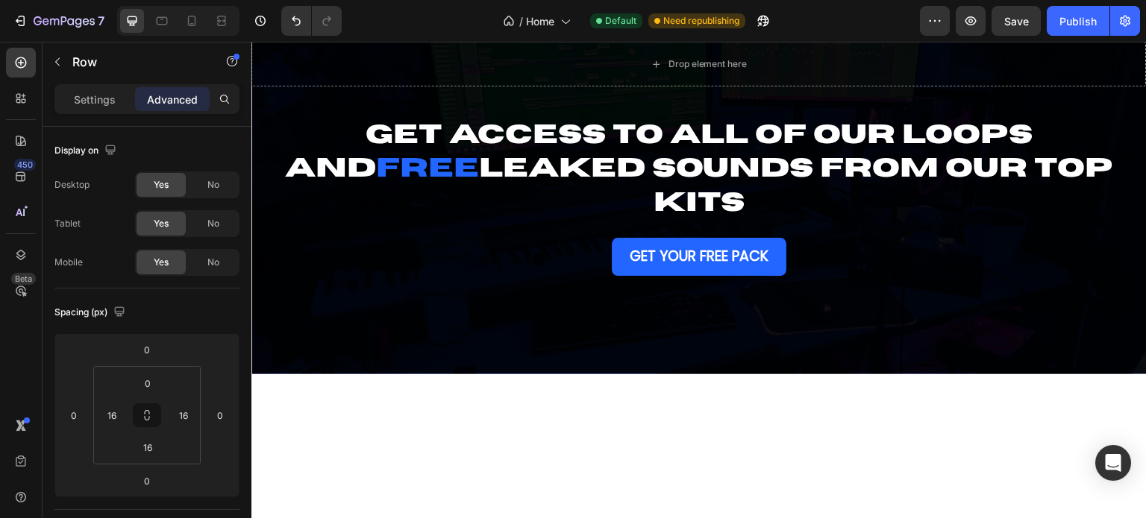
drag, startPoint x: 924, startPoint y: 232, endPoint x: 927, endPoint y: 271, distance: 38.9
type input "52"
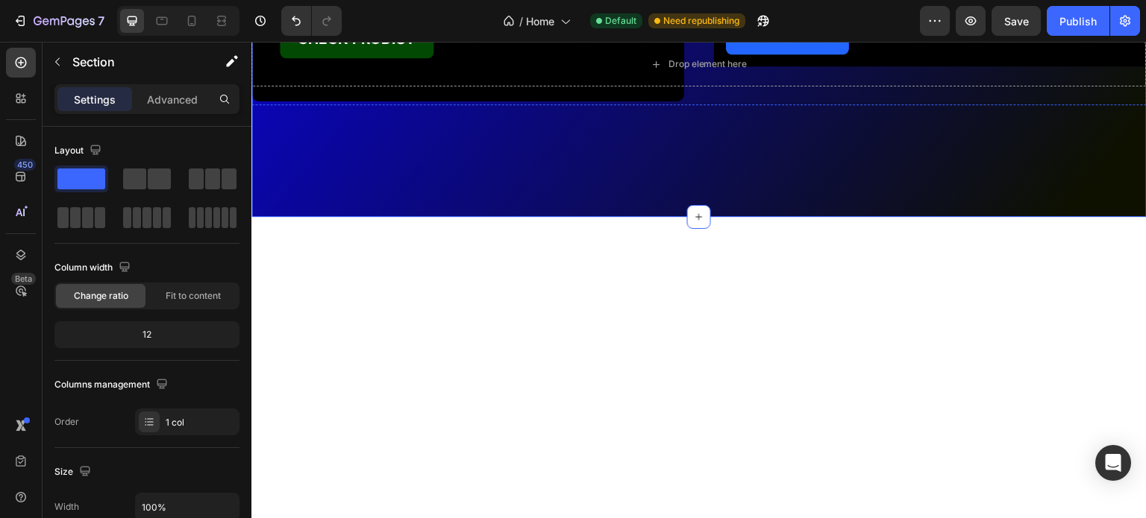
scroll to position [3581, 0]
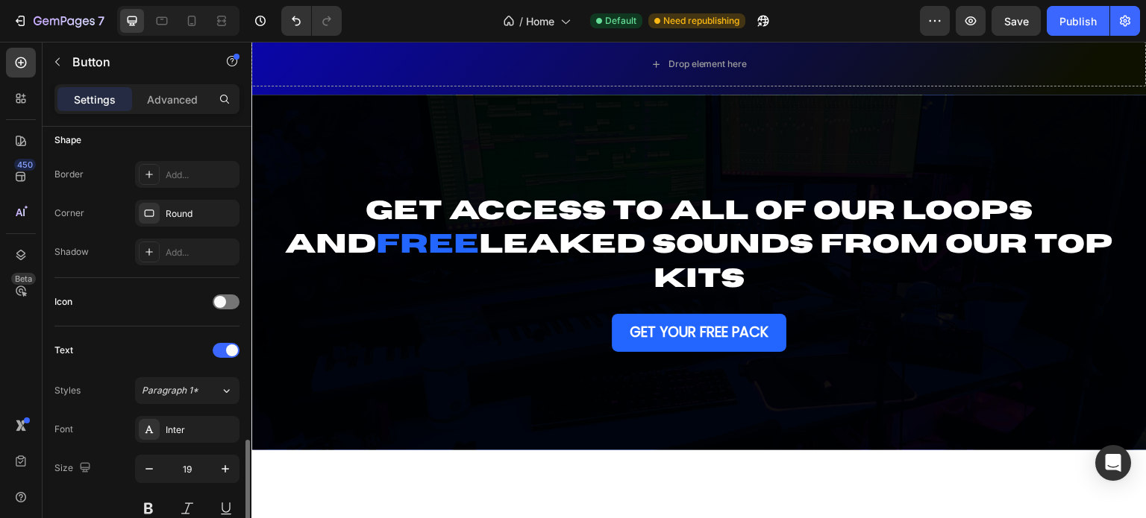
scroll to position [448, 0]
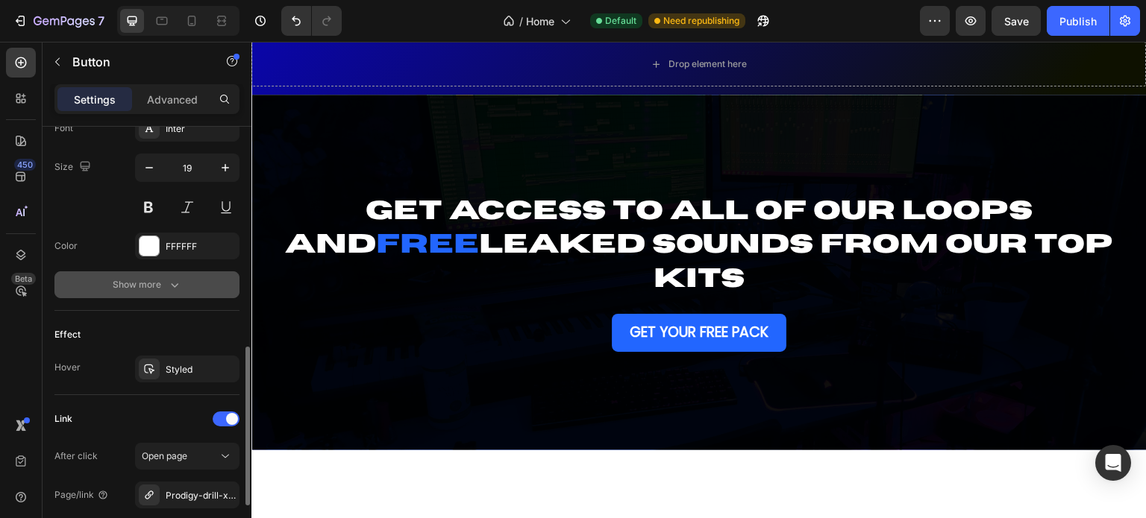
scroll to position [525, 0]
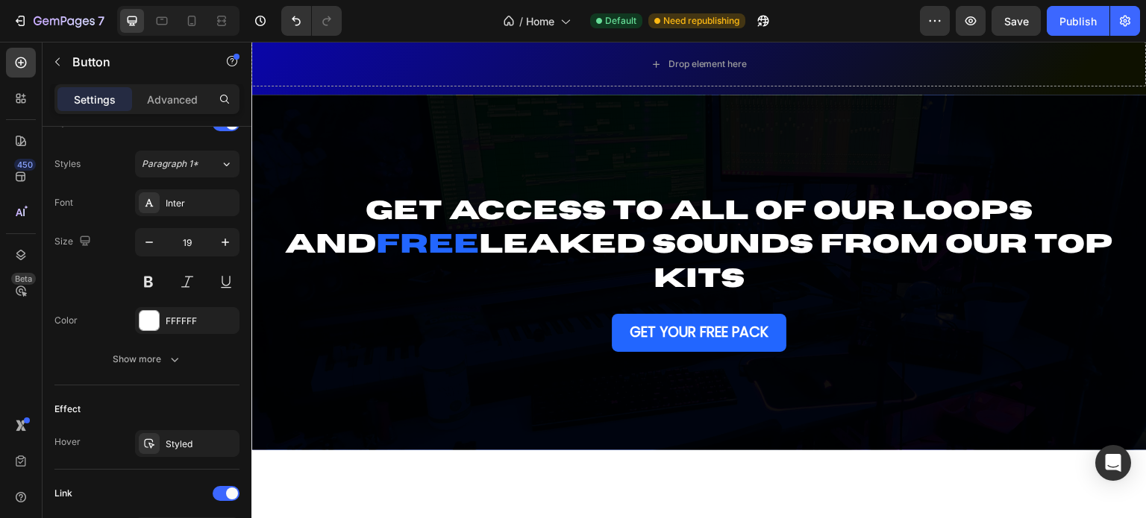
click at [148, 204] on icon at bounding box center [149, 203] width 12 height 12
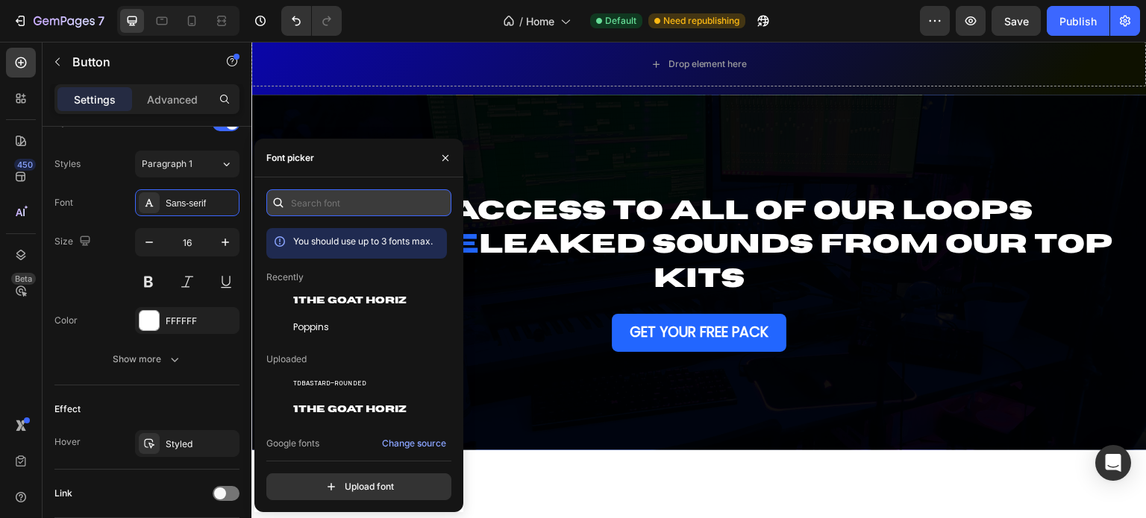
click at [308, 209] on input "text" at bounding box center [358, 202] width 185 height 27
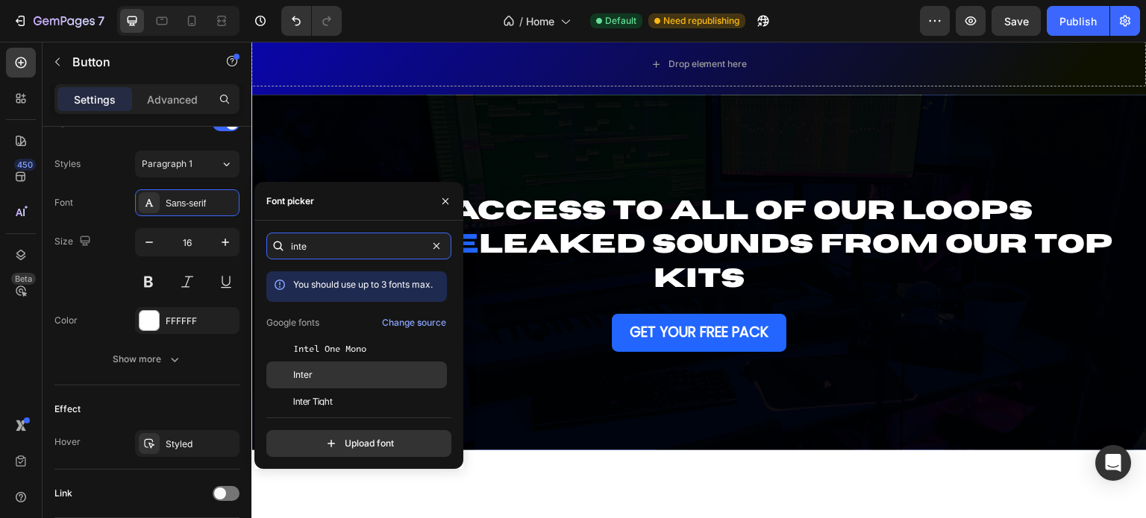
type input "inte"
click at [301, 371] on span "Inter" at bounding box center [302, 375] width 19 height 13
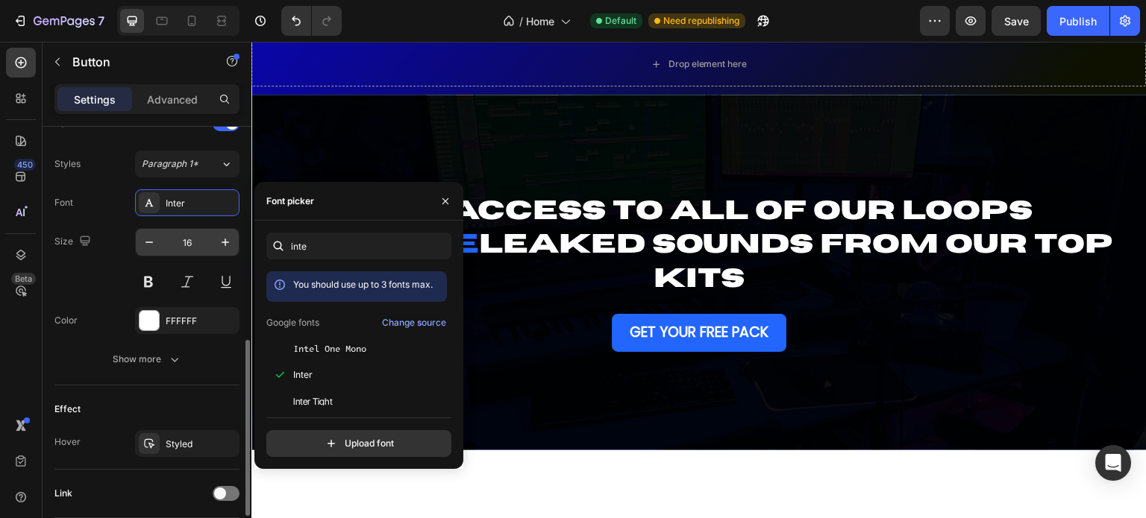
click at [194, 241] on input "16" at bounding box center [187, 242] width 49 height 27
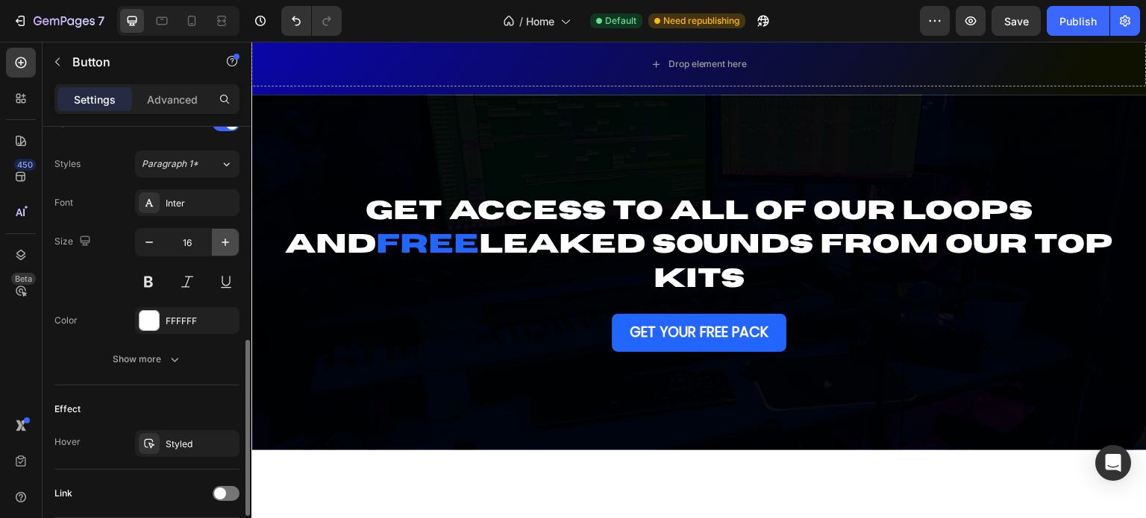
click at [228, 243] on icon "button" at bounding box center [225, 242] width 15 height 15
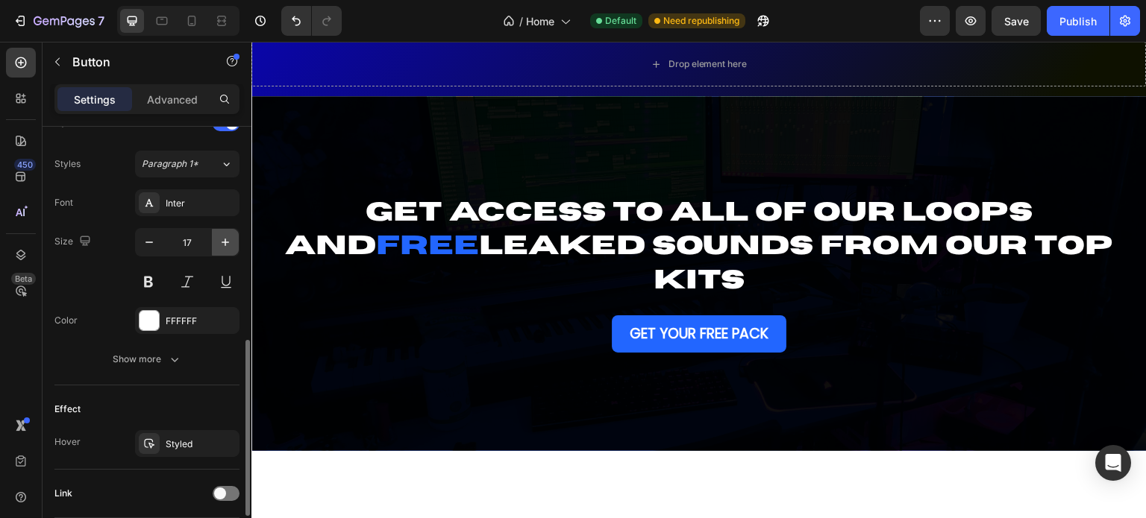
click at [227, 243] on icon "button" at bounding box center [225, 242] width 15 height 15
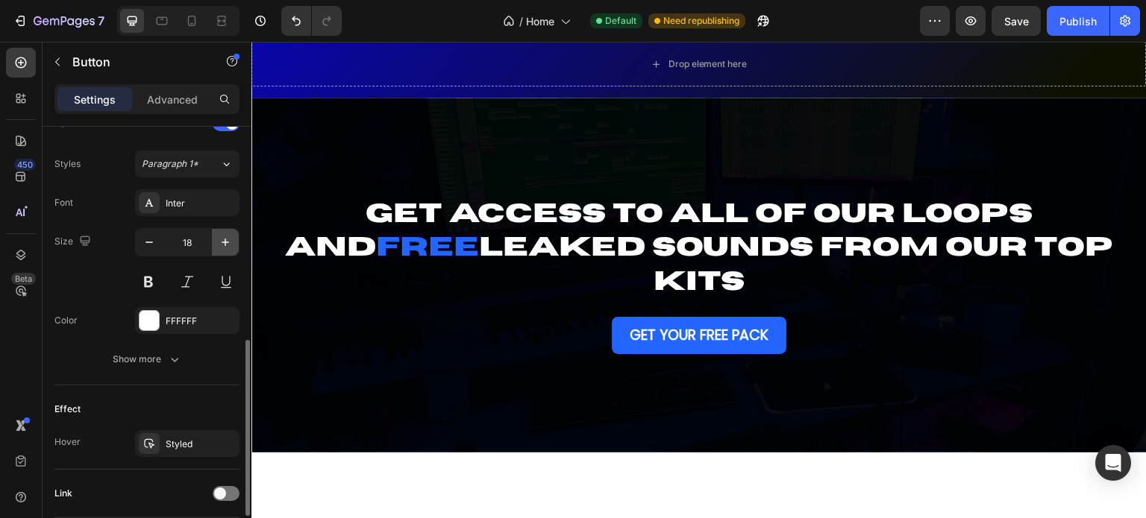
click at [227, 243] on icon "button" at bounding box center [225, 242] width 15 height 15
type input "19"
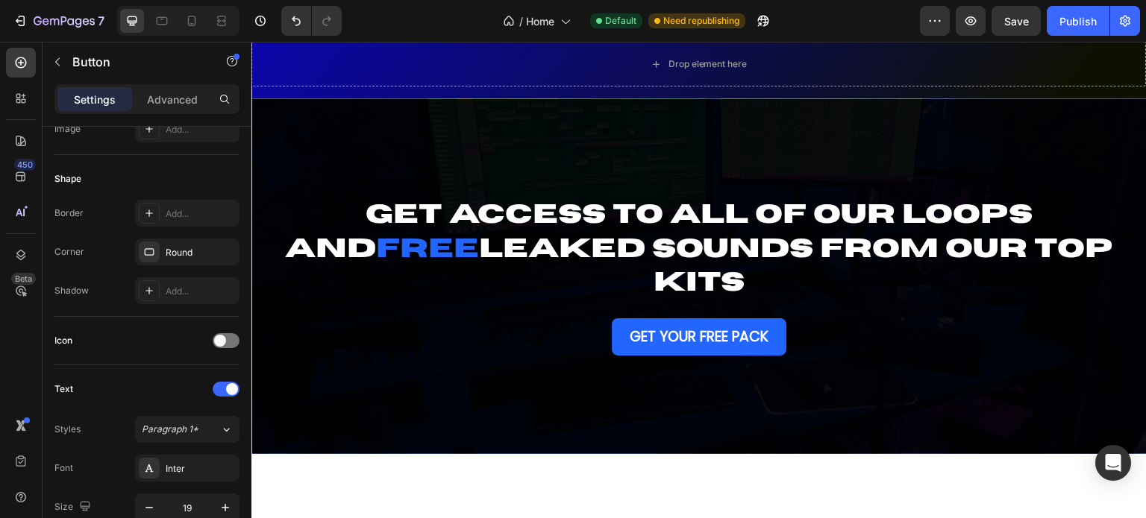
scroll to position [0, 0]
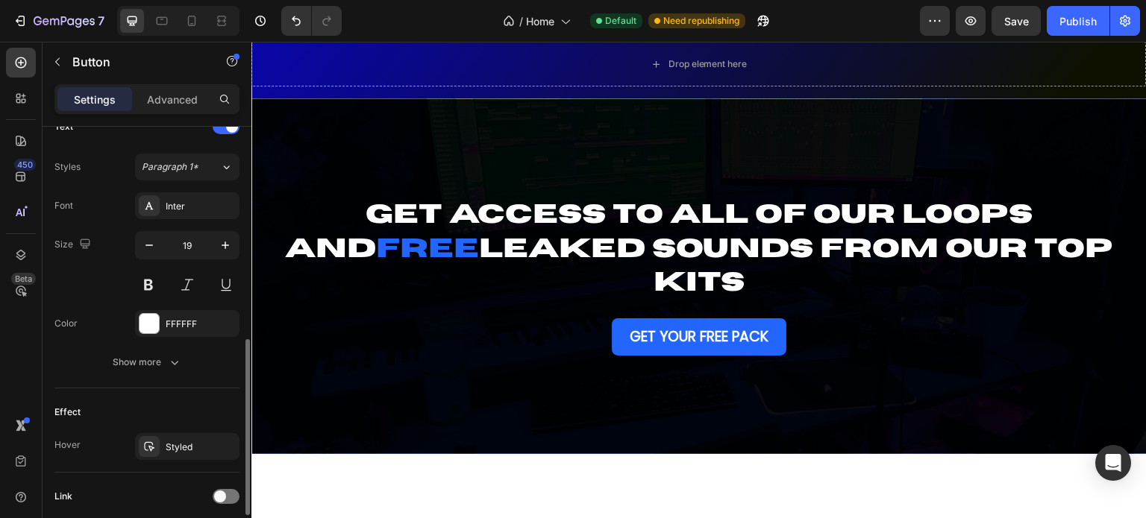
scroll to position [633, 0]
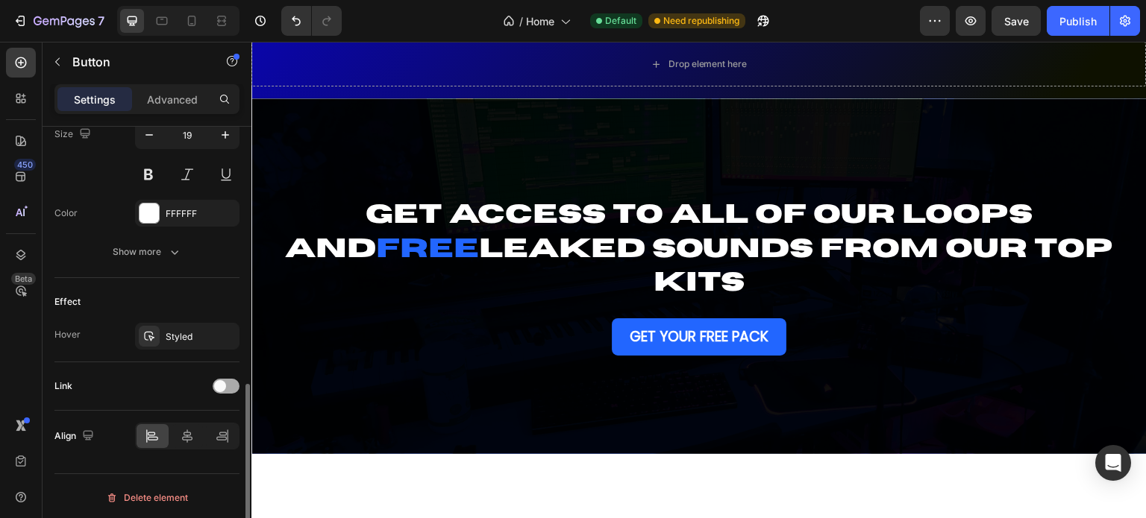
click at [230, 379] on div at bounding box center [226, 386] width 27 height 15
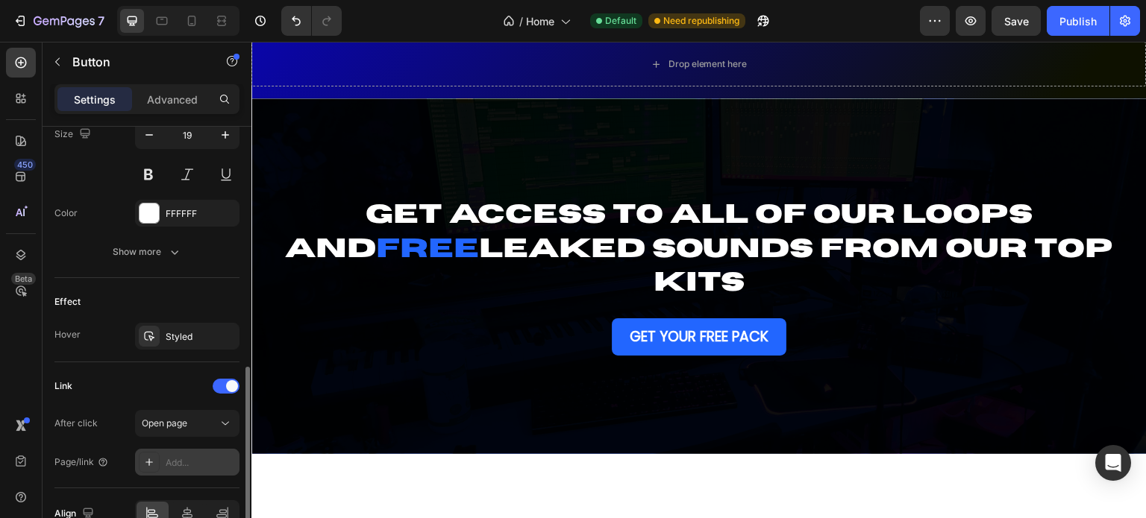
click at [187, 453] on div "Add..." at bounding box center [187, 462] width 104 height 27
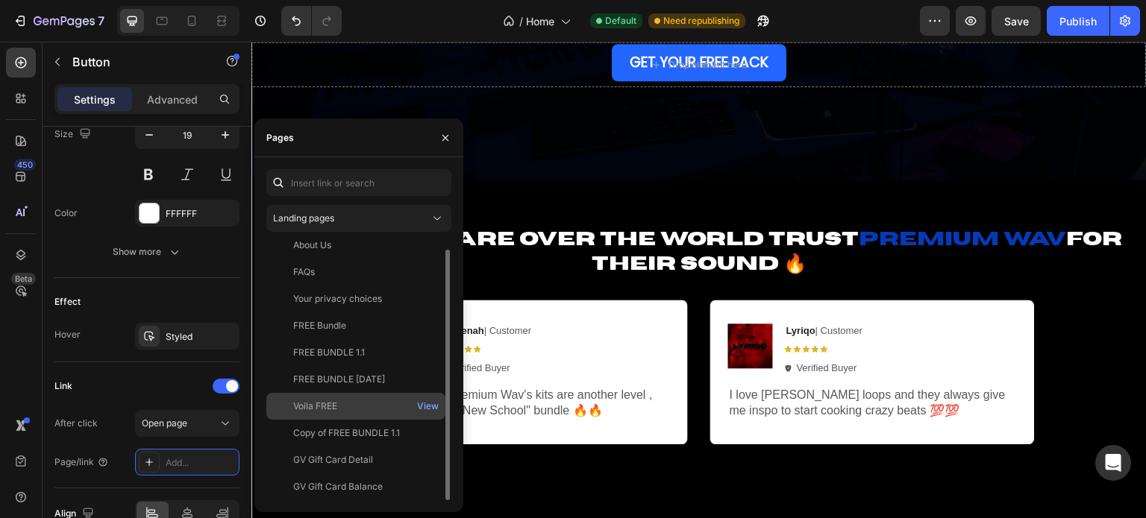
scroll to position [3954, 0]
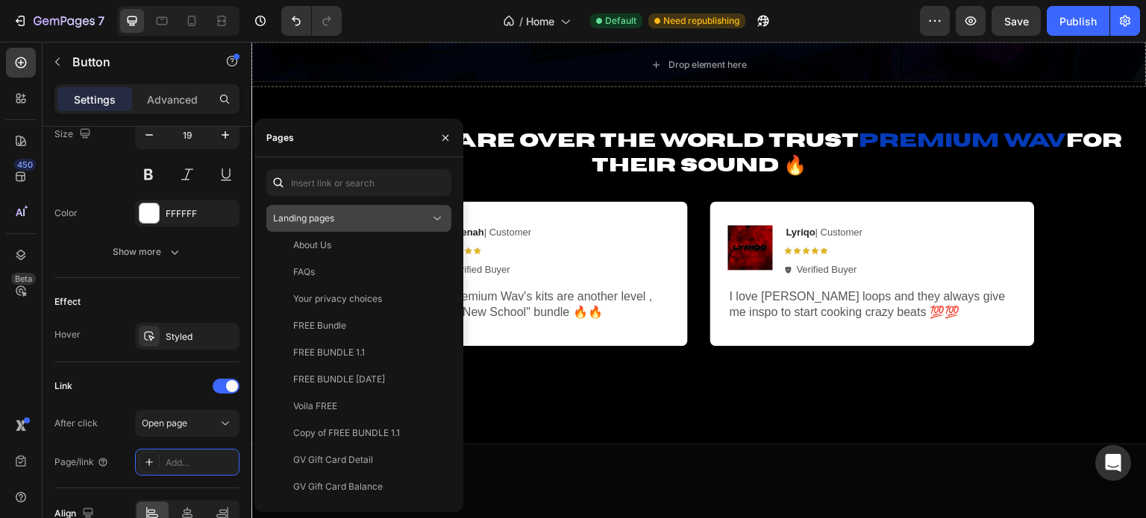
click at [304, 222] on span "Landing pages" at bounding box center [303, 218] width 61 height 11
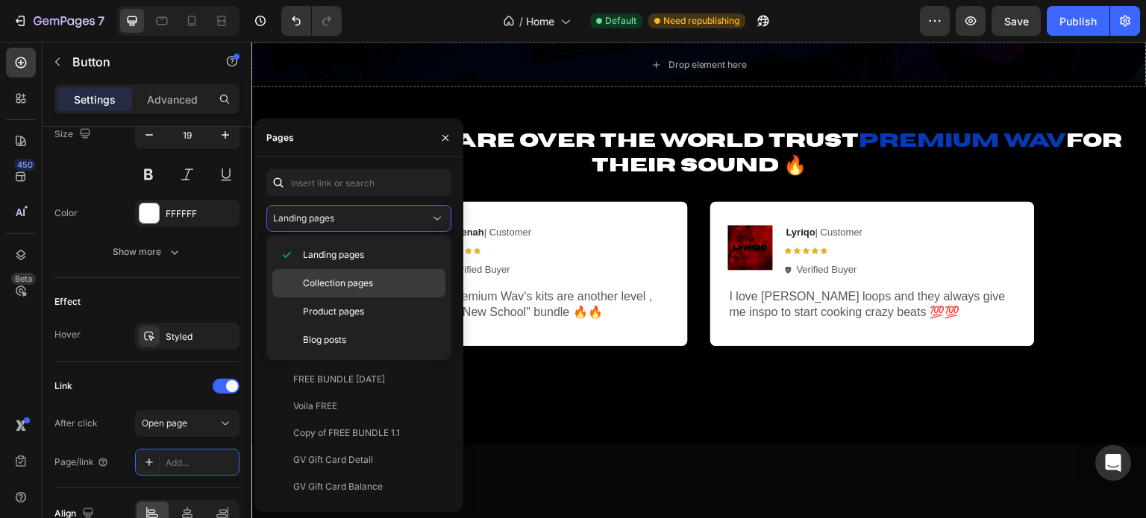
click at [314, 296] on div "Collection pages" at bounding box center [358, 283] width 173 height 28
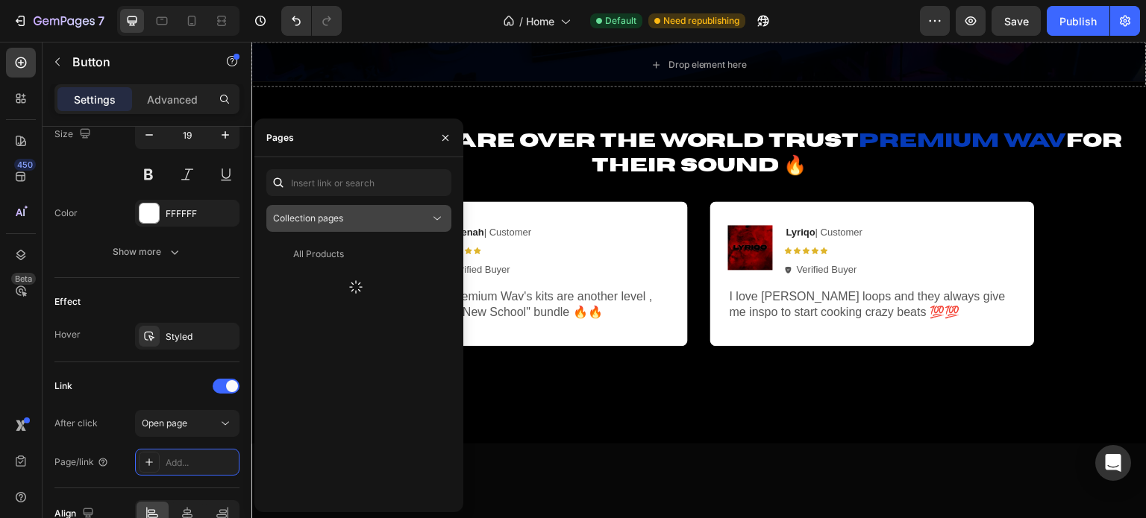
click at [317, 219] on span "Collection pages" at bounding box center [308, 218] width 70 height 11
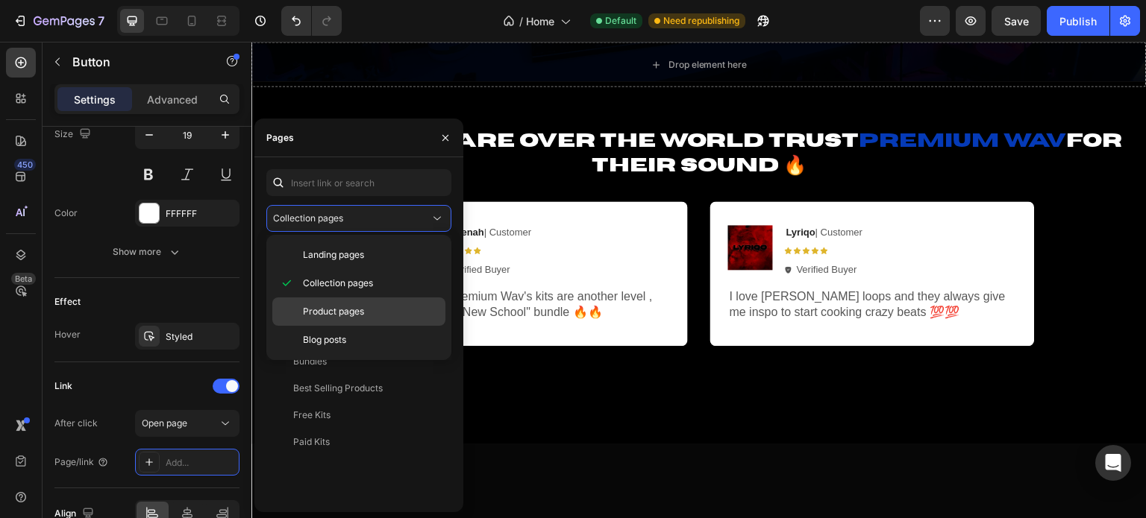
click at [316, 304] on div "Product pages" at bounding box center [358, 312] width 173 height 28
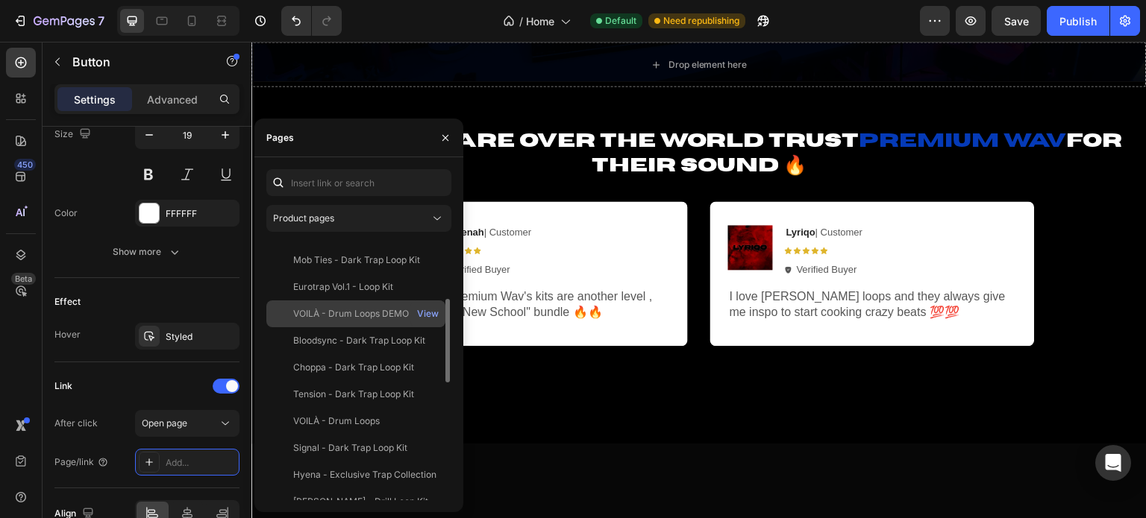
scroll to position [331, 0]
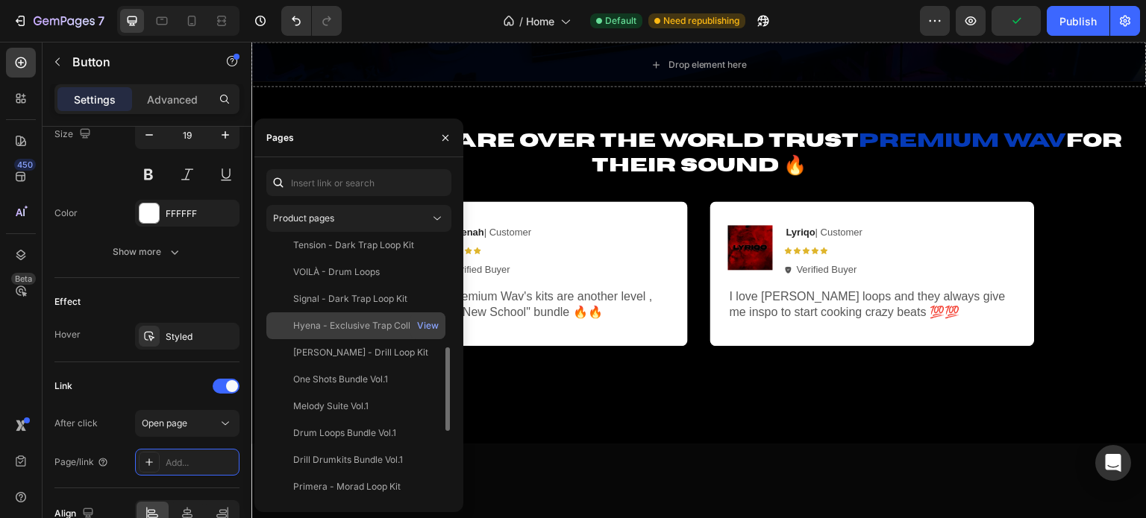
click at [316, 327] on div "Hyena - Exclusive Trap Collection" at bounding box center [364, 325] width 143 height 13
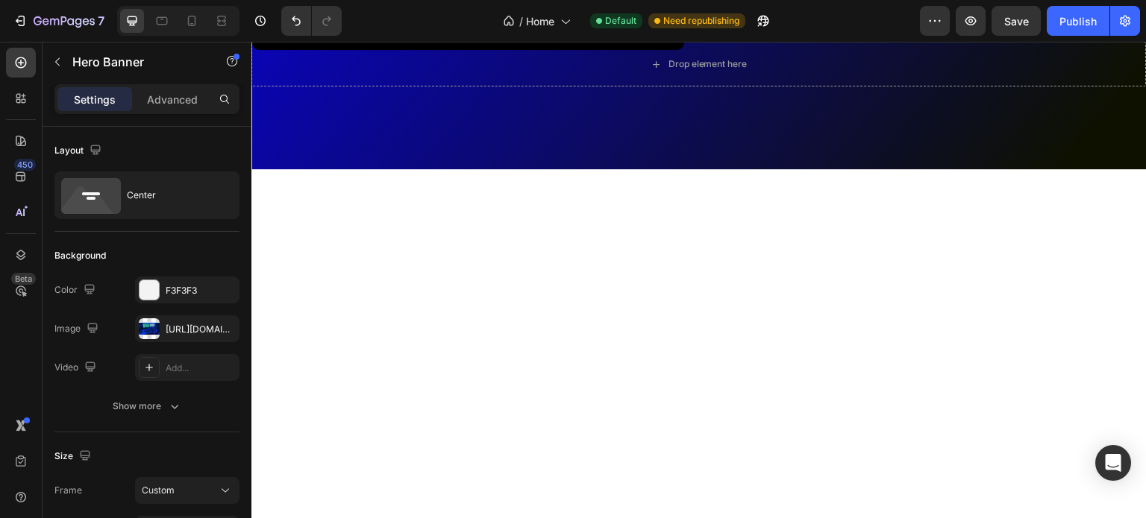
scroll to position [3506, 0]
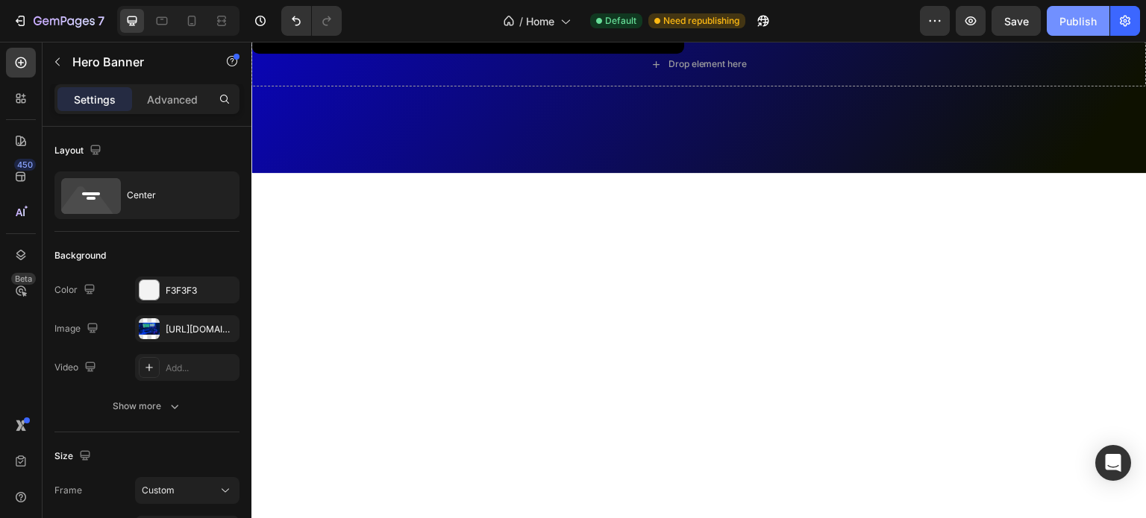
click at [1080, 20] on div "Publish" at bounding box center [1077, 21] width 37 height 16
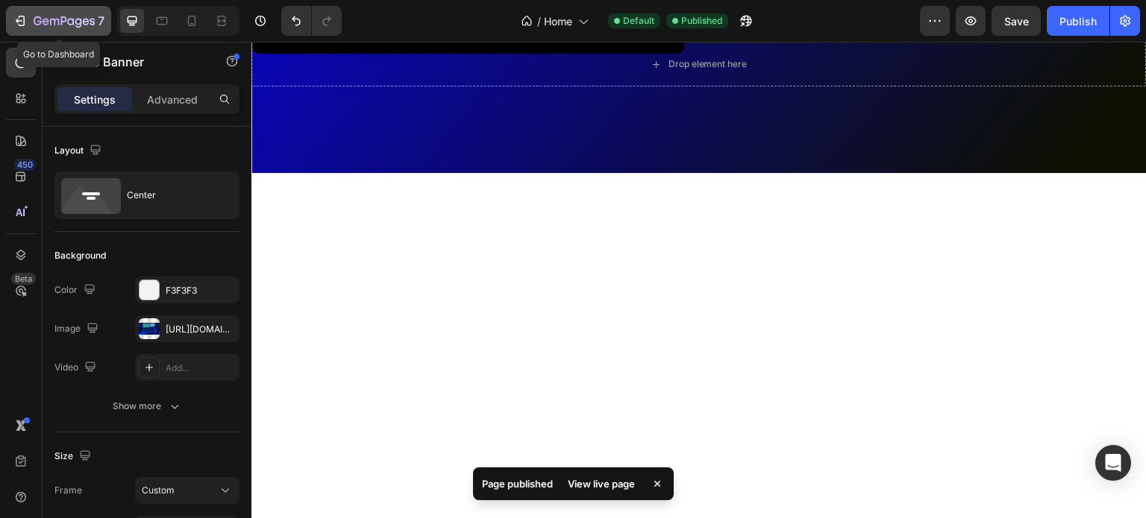
click at [58, 31] on button "7" at bounding box center [58, 21] width 105 height 30
